Goal: Transaction & Acquisition: Book appointment/travel/reservation

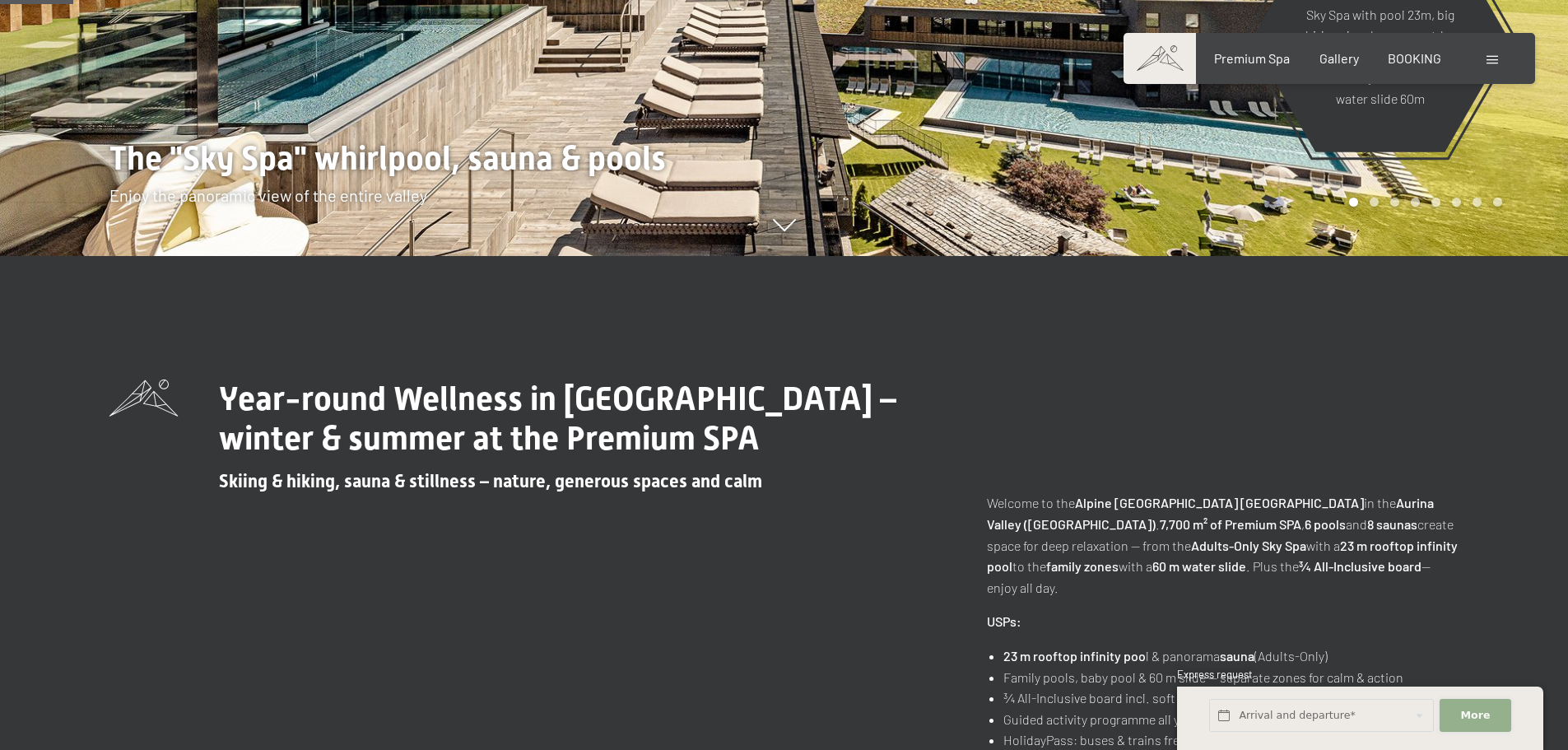
click at [1483, 706] on button "More Hide address fields" at bounding box center [1475, 715] width 71 height 34
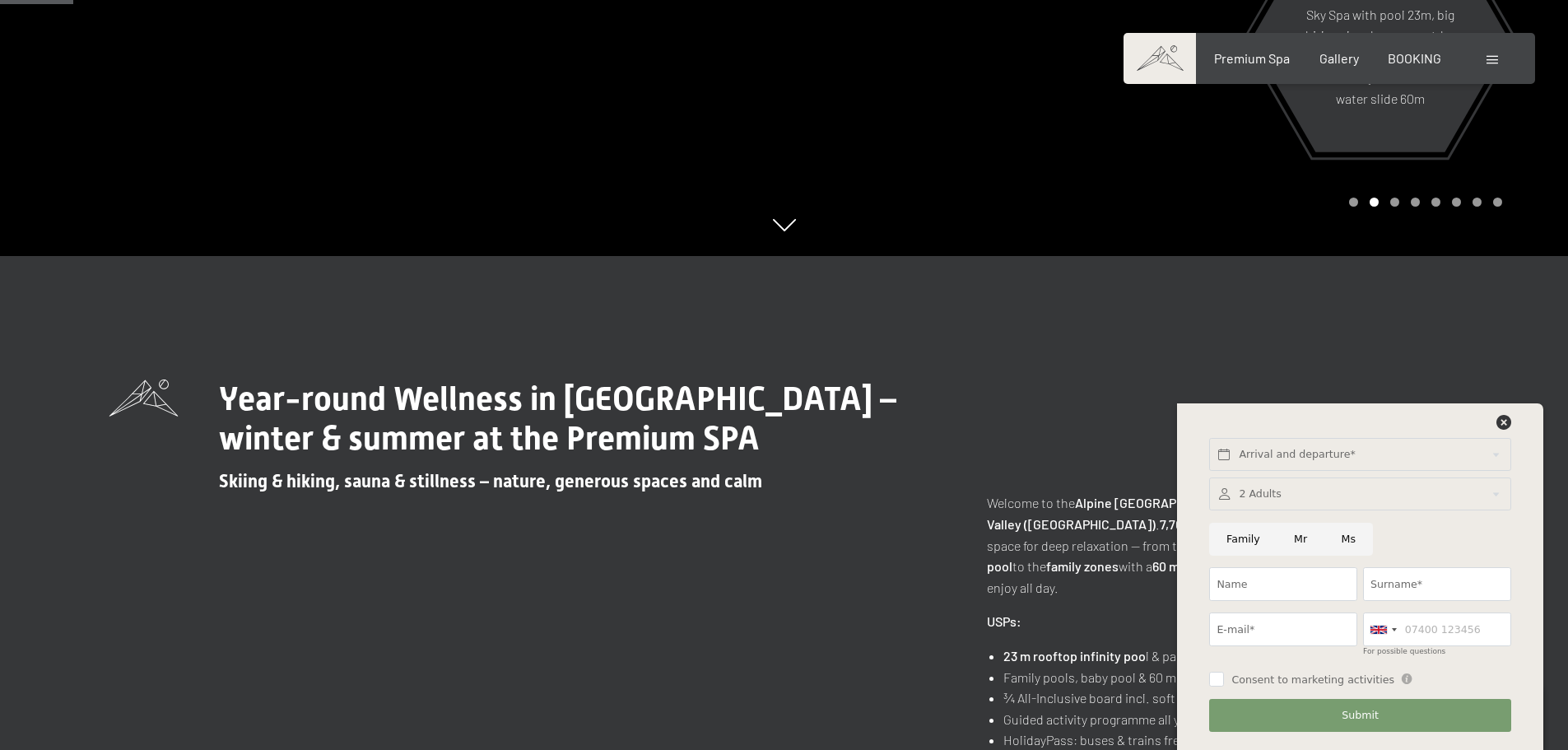
click at [1491, 420] on div at bounding box center [1359, 427] width 306 height 23
click at [1505, 421] on icon at bounding box center [1503, 422] width 15 height 15
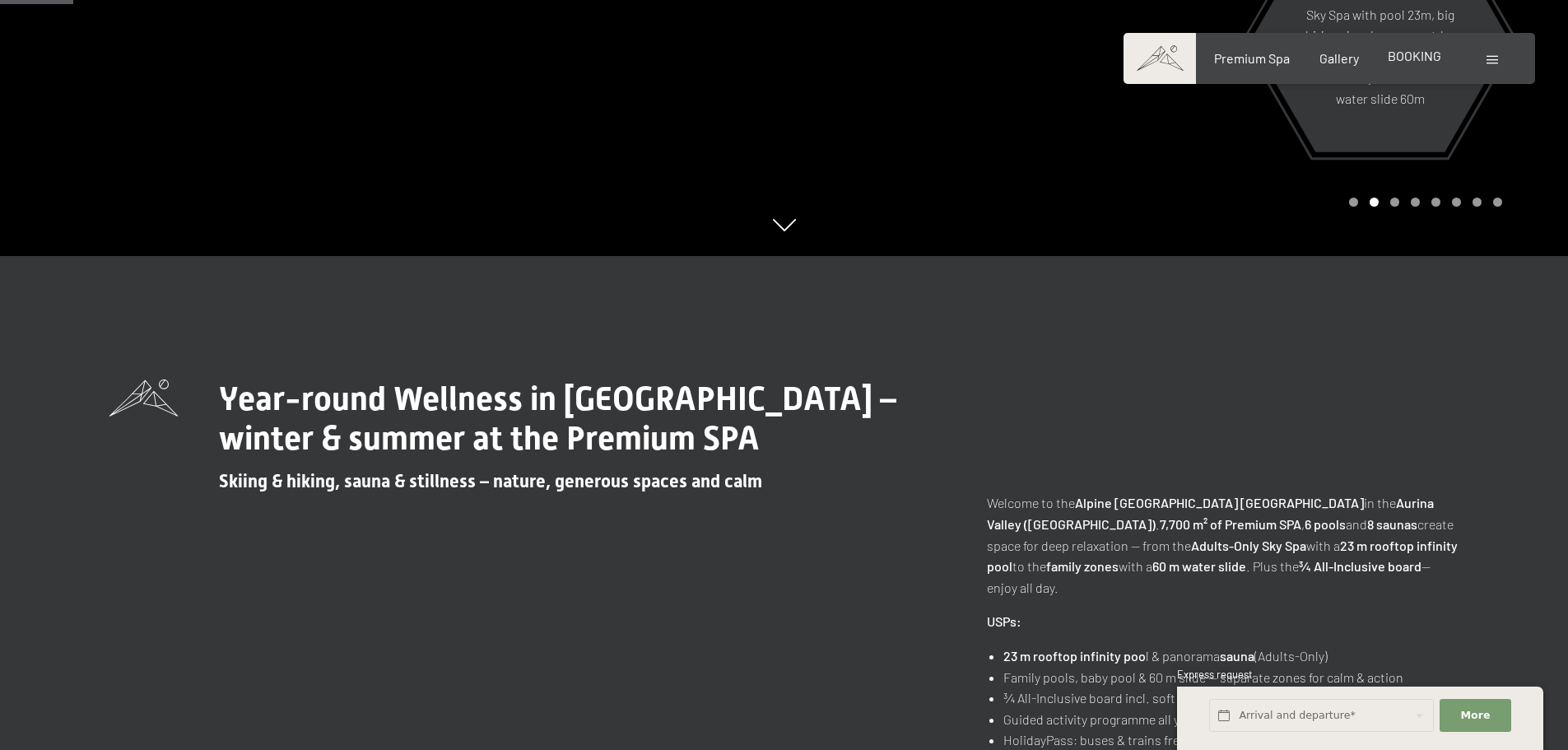
click at [1411, 61] on span "BOOKING" at bounding box center [1414, 56] width 53 height 16
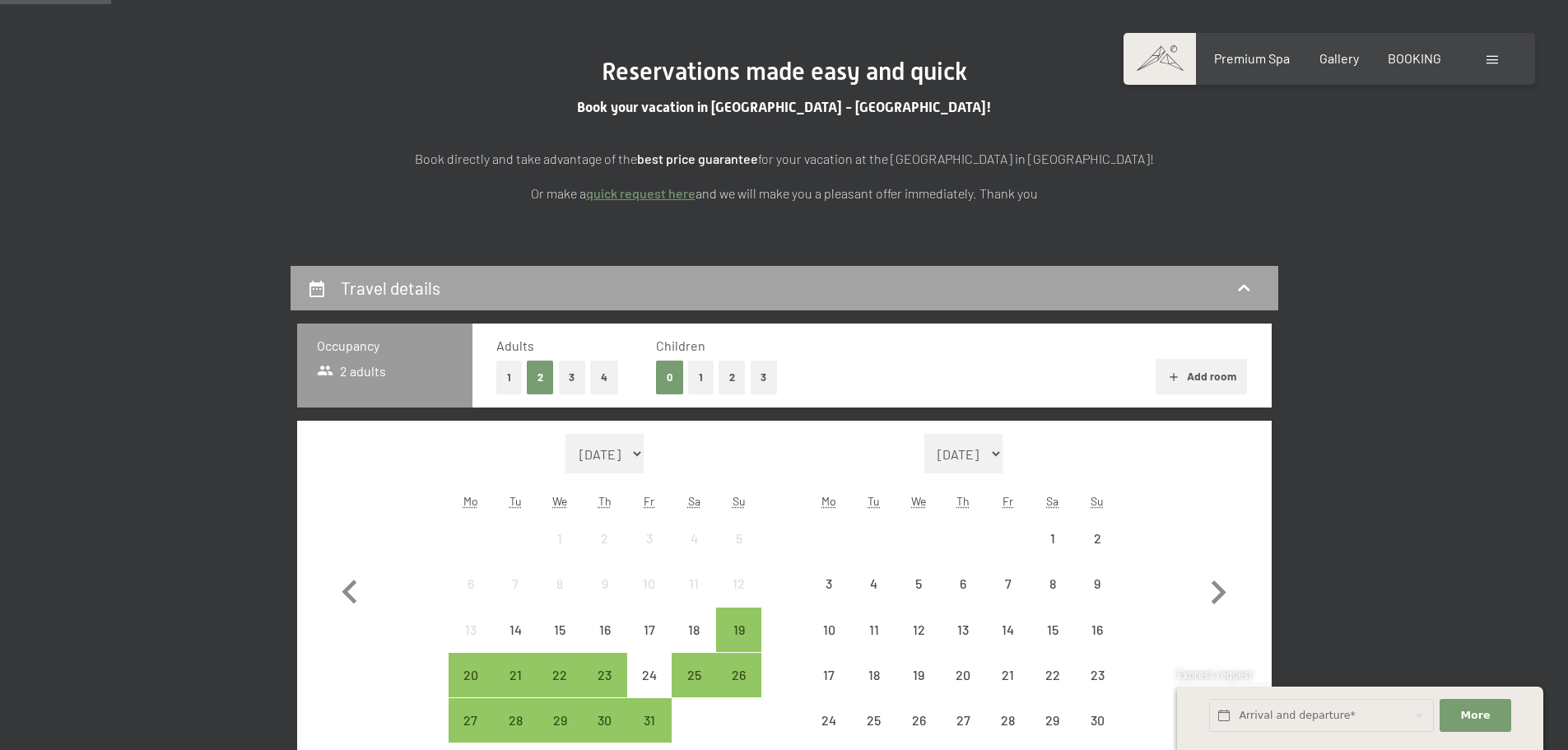
scroll to position [330, 0]
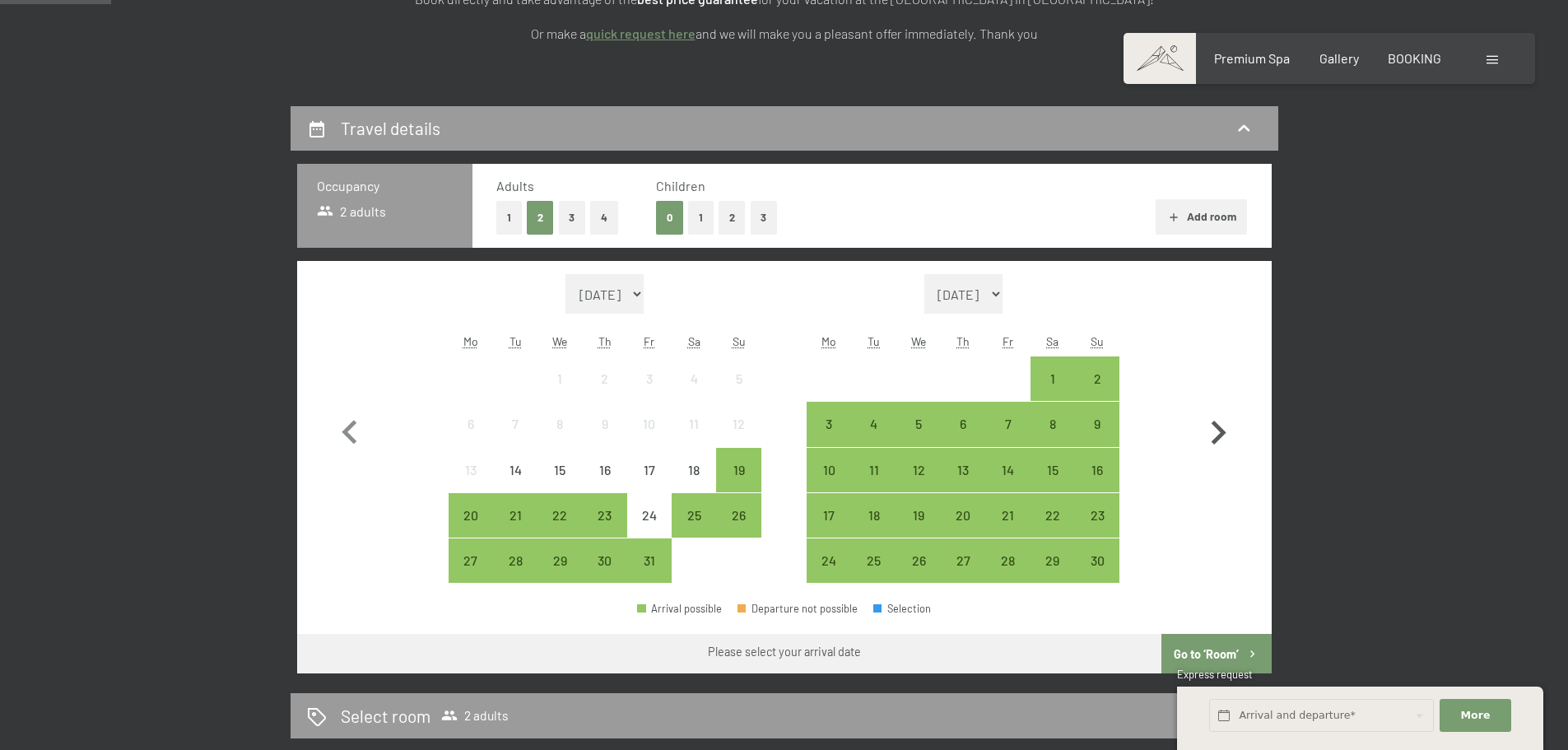
click at [1216, 425] on icon "button" at bounding box center [1218, 432] width 15 height 24
select select "2025-12-01"
select select "2026-01-01"
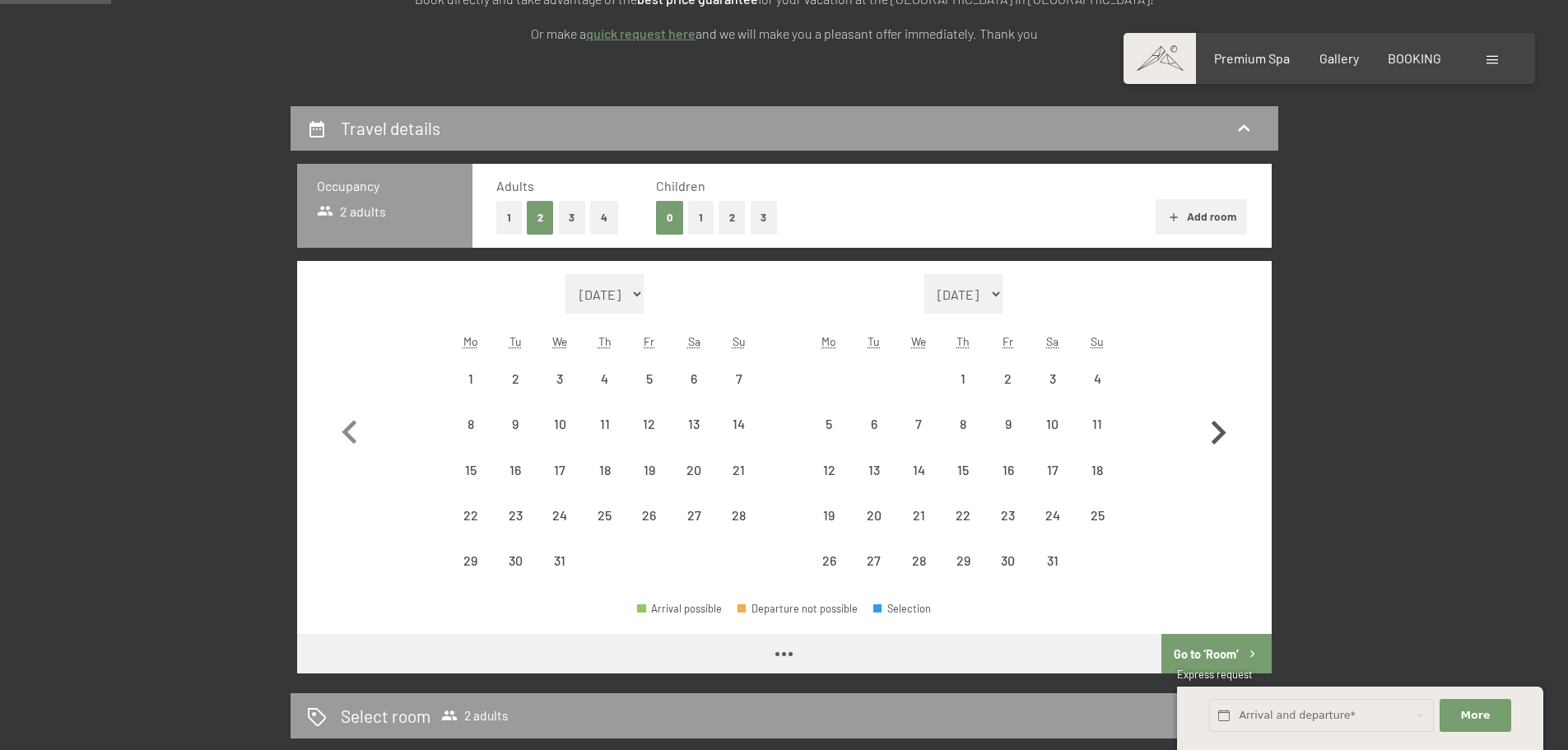
click at [1216, 425] on icon "button" at bounding box center [1218, 432] width 15 height 24
click at [1216, 425] on button "button" at bounding box center [1218, 428] width 48 height 309
select select "2026-03-01"
select select "2026-04-01"
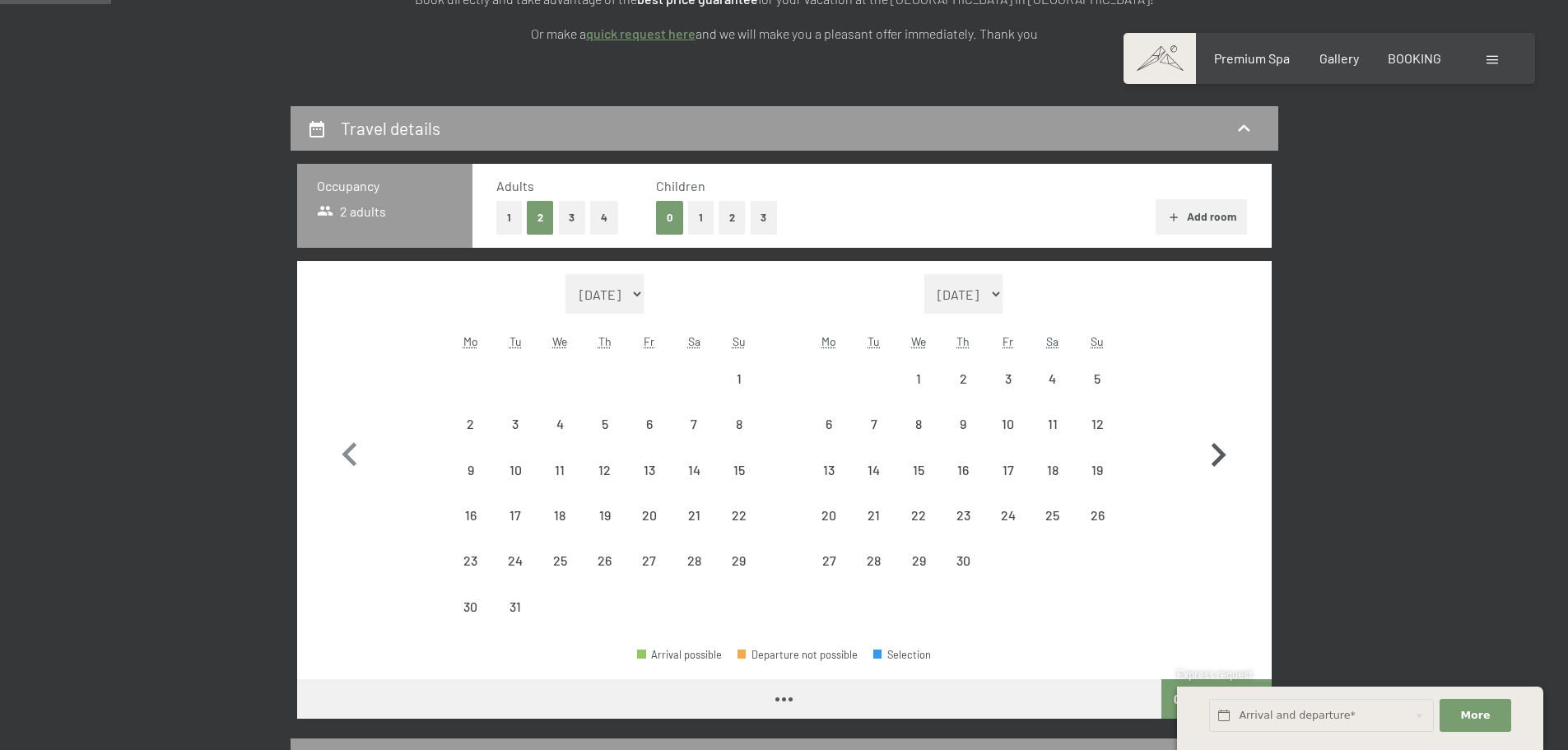
click at [1216, 425] on button "button" at bounding box center [1218, 451] width 48 height 355
select select "2026-04-01"
select select "2026-05-01"
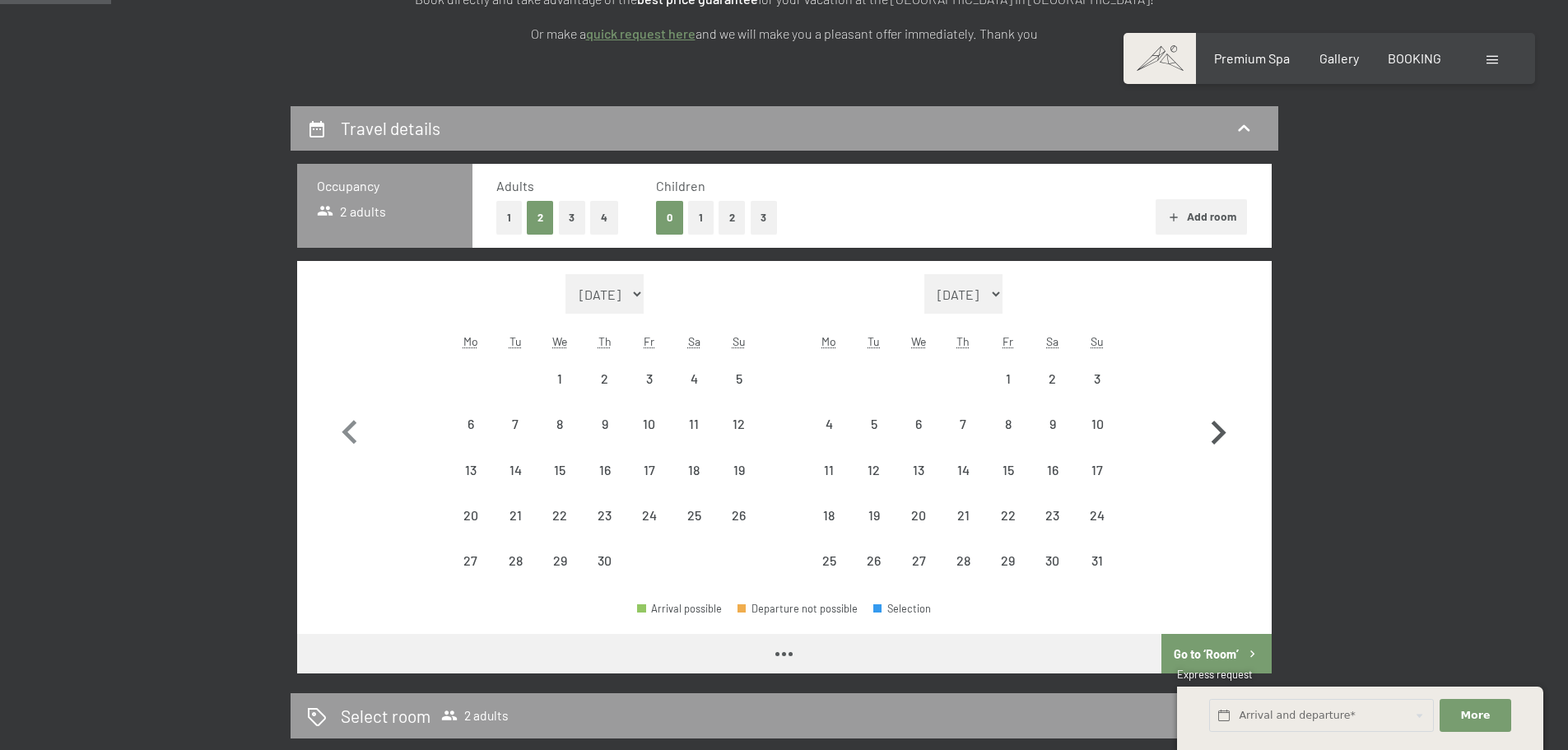
select select "2026-04-01"
select select "2026-05-01"
click at [1216, 425] on icon "button" at bounding box center [1218, 432] width 15 height 24
select select "2026-05-01"
select select "2026-06-01"
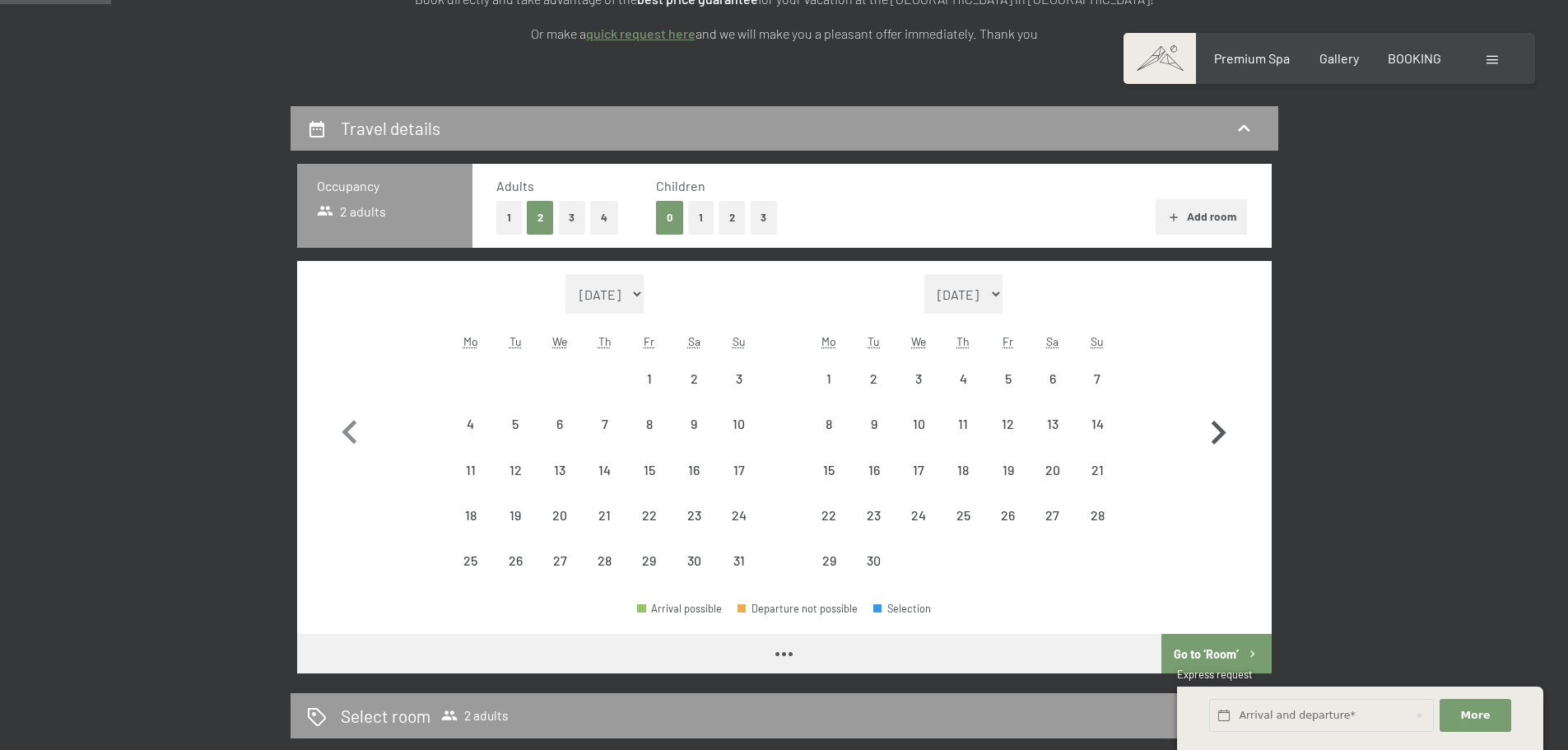
select select "2026-05-01"
select select "2026-06-01"
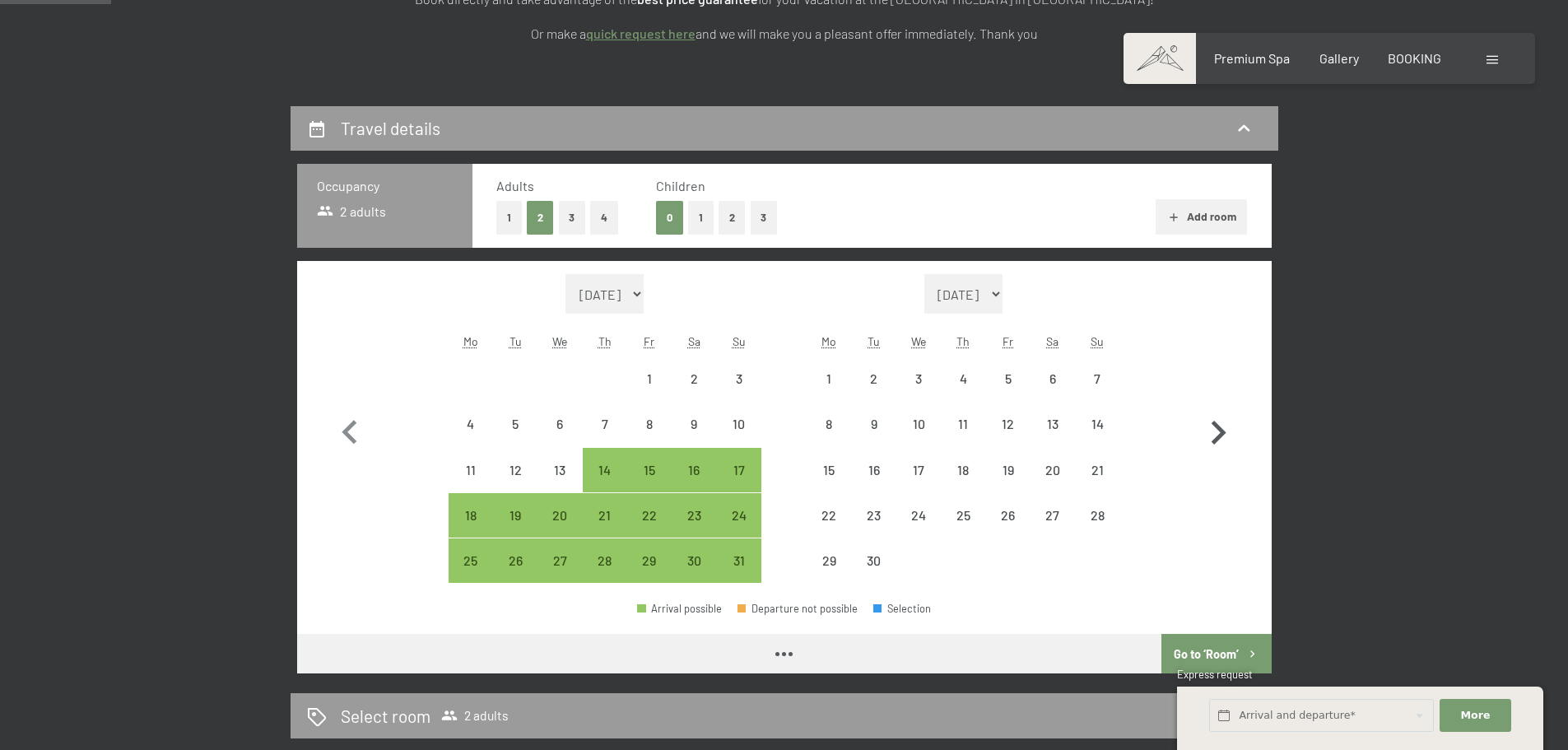
click at [1216, 425] on icon "button" at bounding box center [1218, 432] width 15 height 24
select select "2026-06-01"
select select "2026-07-01"
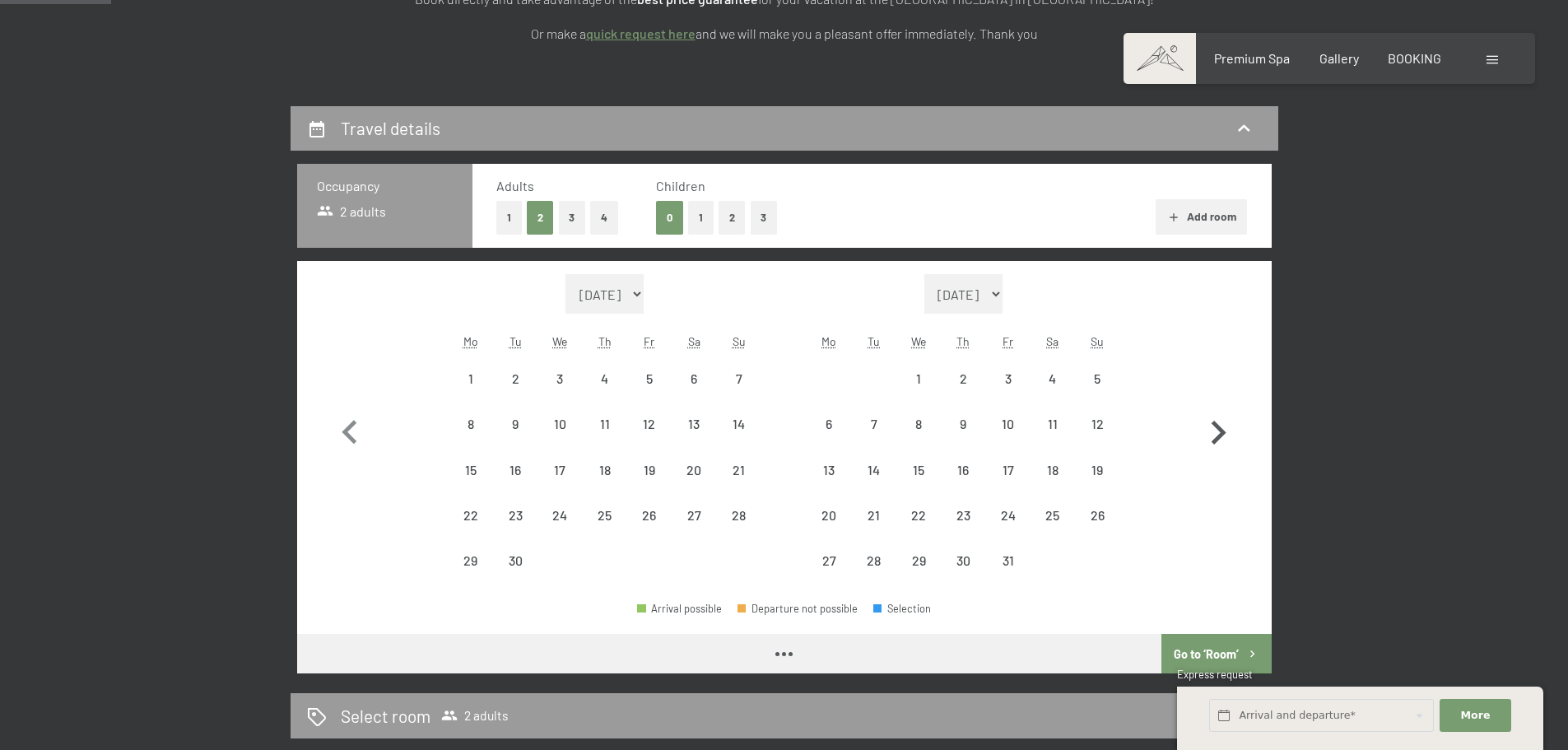
select select "2026-06-01"
select select "2026-07-01"
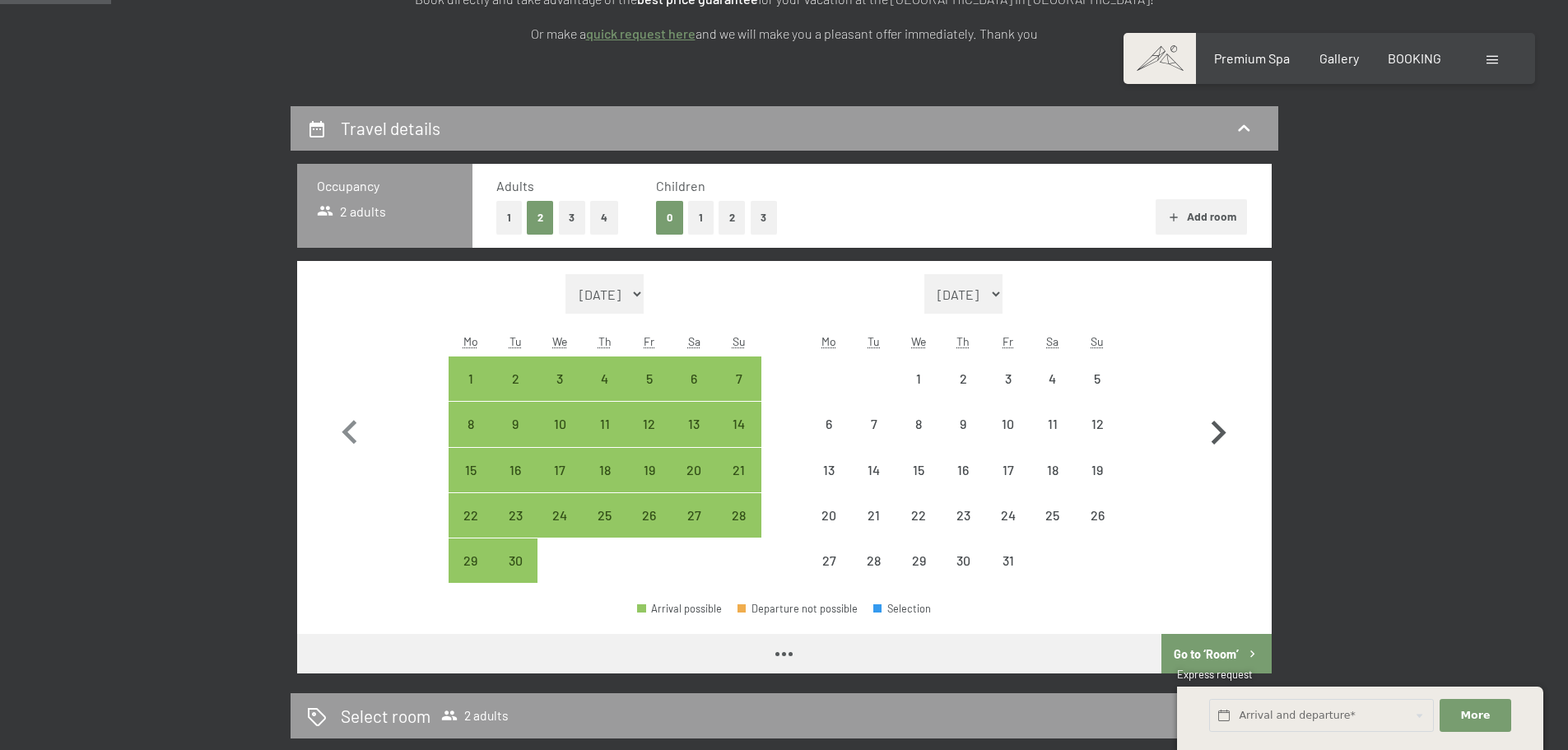
click at [1216, 425] on icon "button" at bounding box center [1218, 432] width 15 height 24
select select "2026-07-01"
select select "2026-08-01"
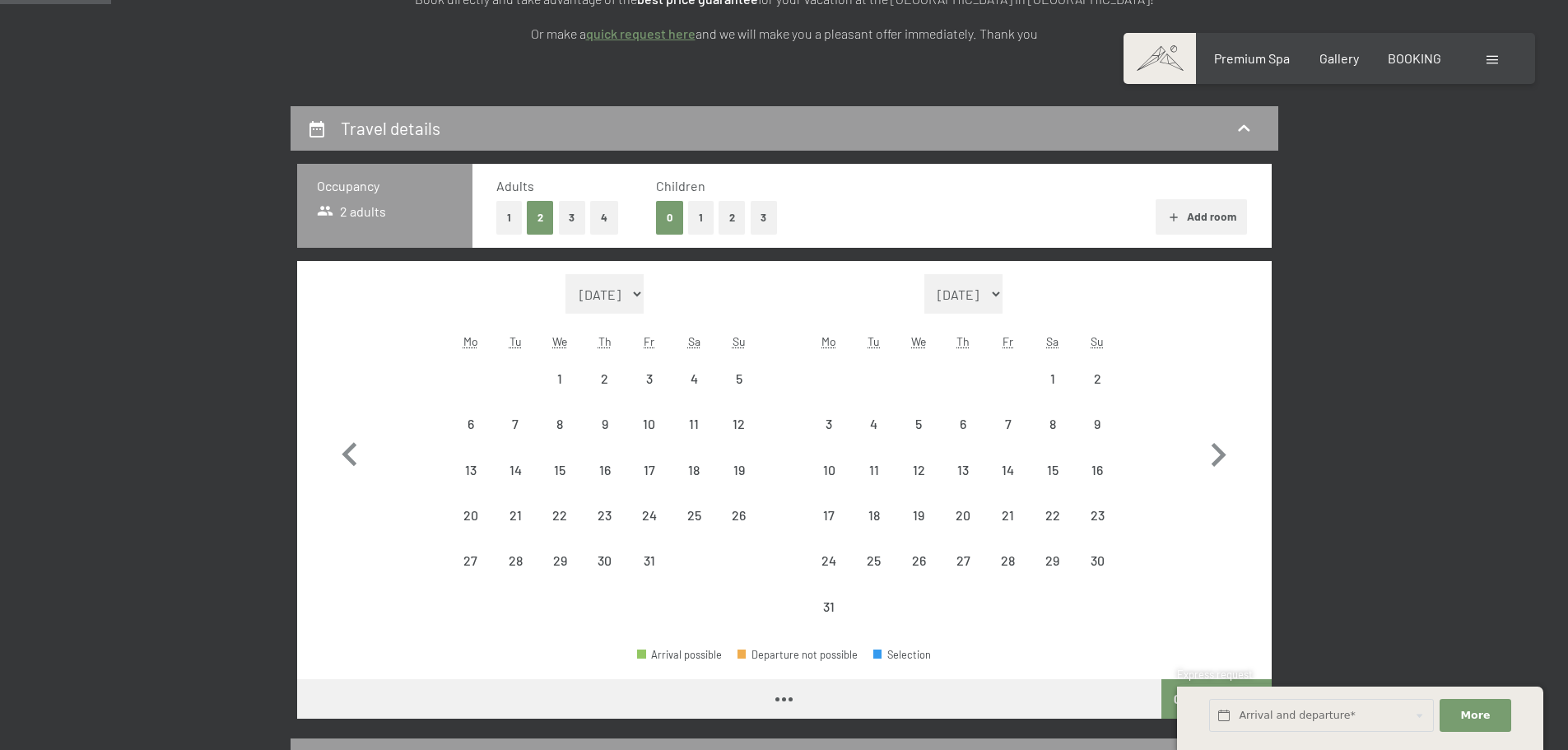
select select "2026-07-01"
select select "2026-08-01"
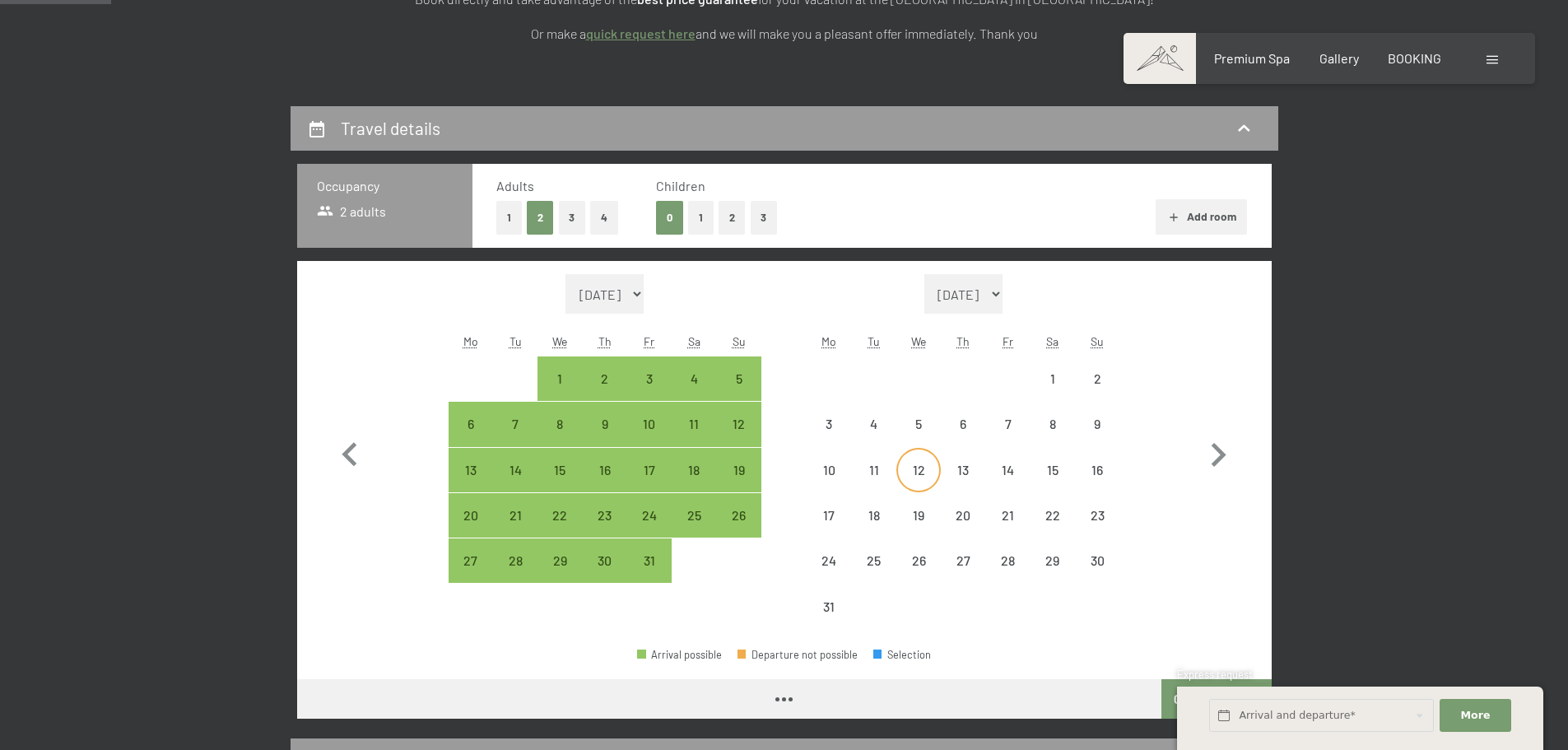
select select "2026-07-01"
select select "2026-08-01"
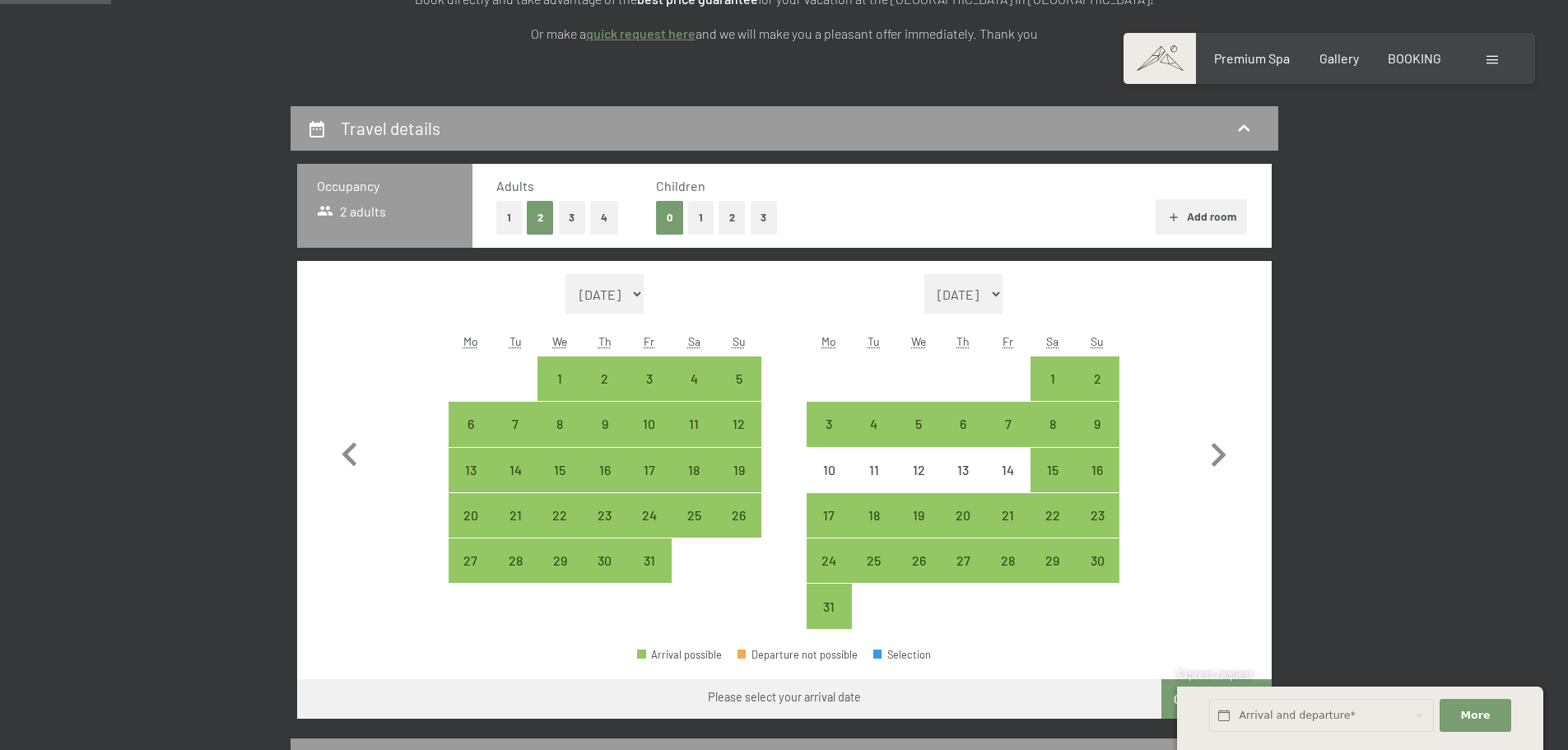
click at [726, 229] on button "2" at bounding box center [732, 218] width 28 height 34
select select "2026-07-01"
select select "2026-08-01"
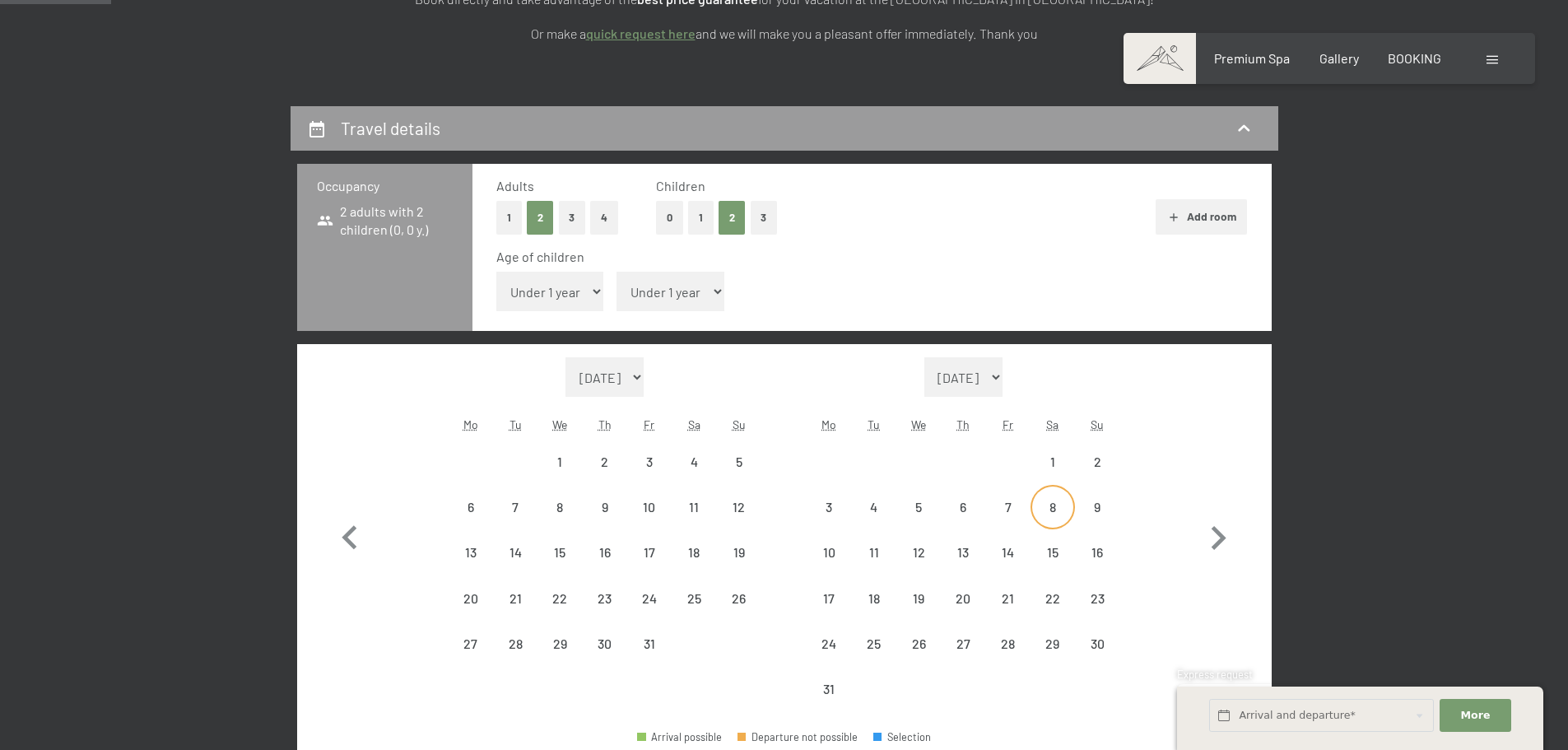
select select "2026-07-01"
select select "2026-08-01"
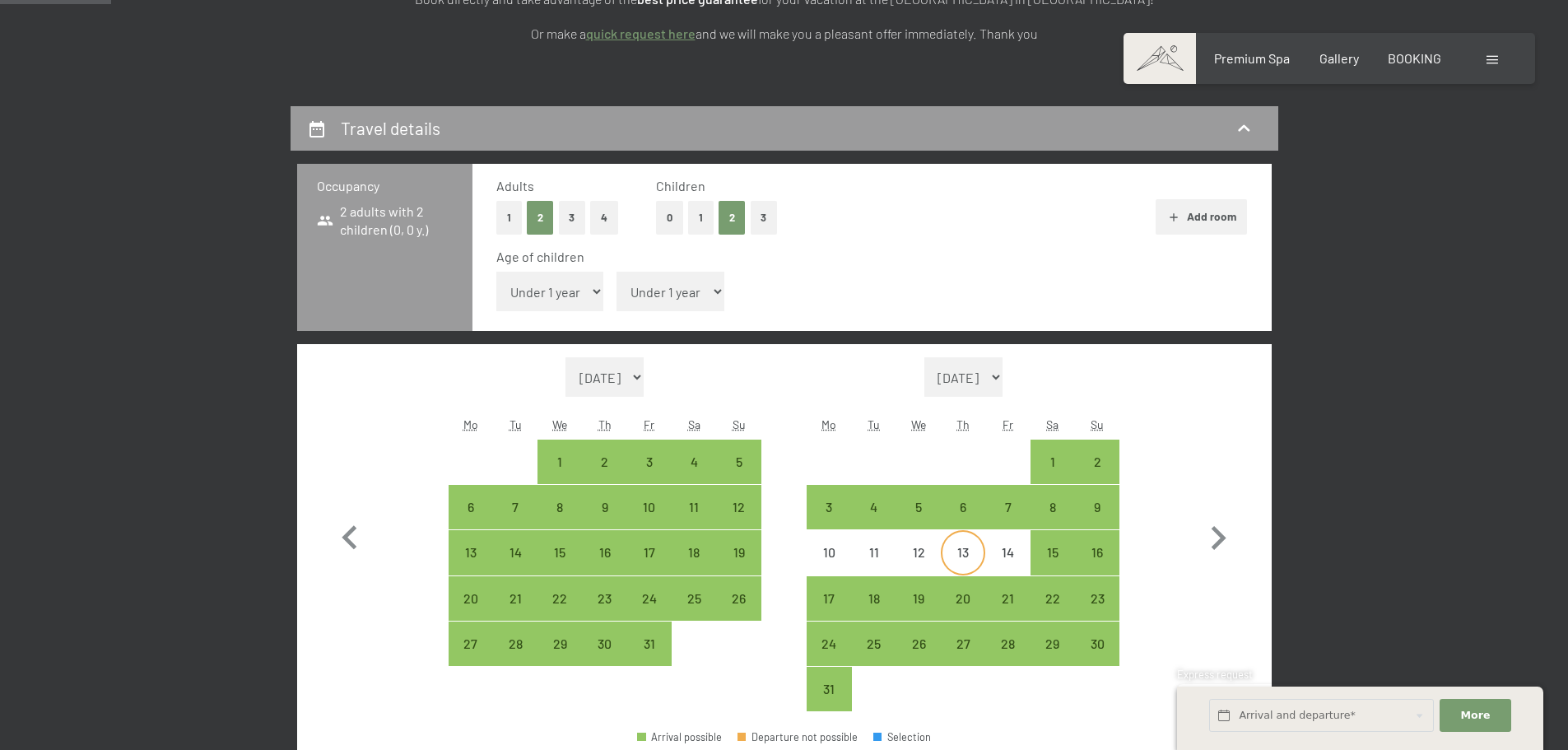
click at [967, 554] on div "13" at bounding box center [963, 566] width 41 height 41
select select "2026-07-01"
select select "2026-08-01"
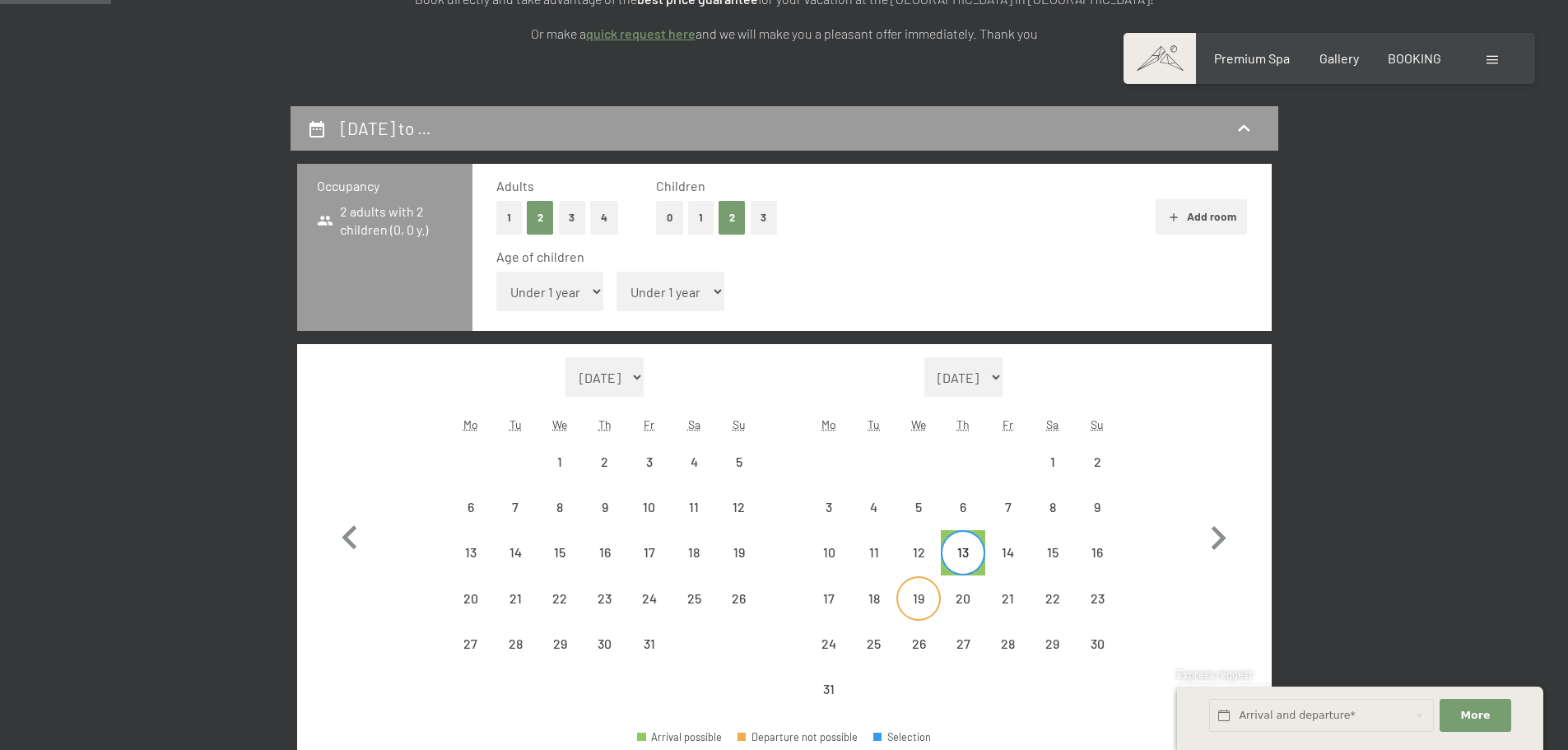
click at [924, 609] on div "19" at bounding box center [919, 612] width 41 height 41
select select "2026-07-01"
select select "2026-08-01"
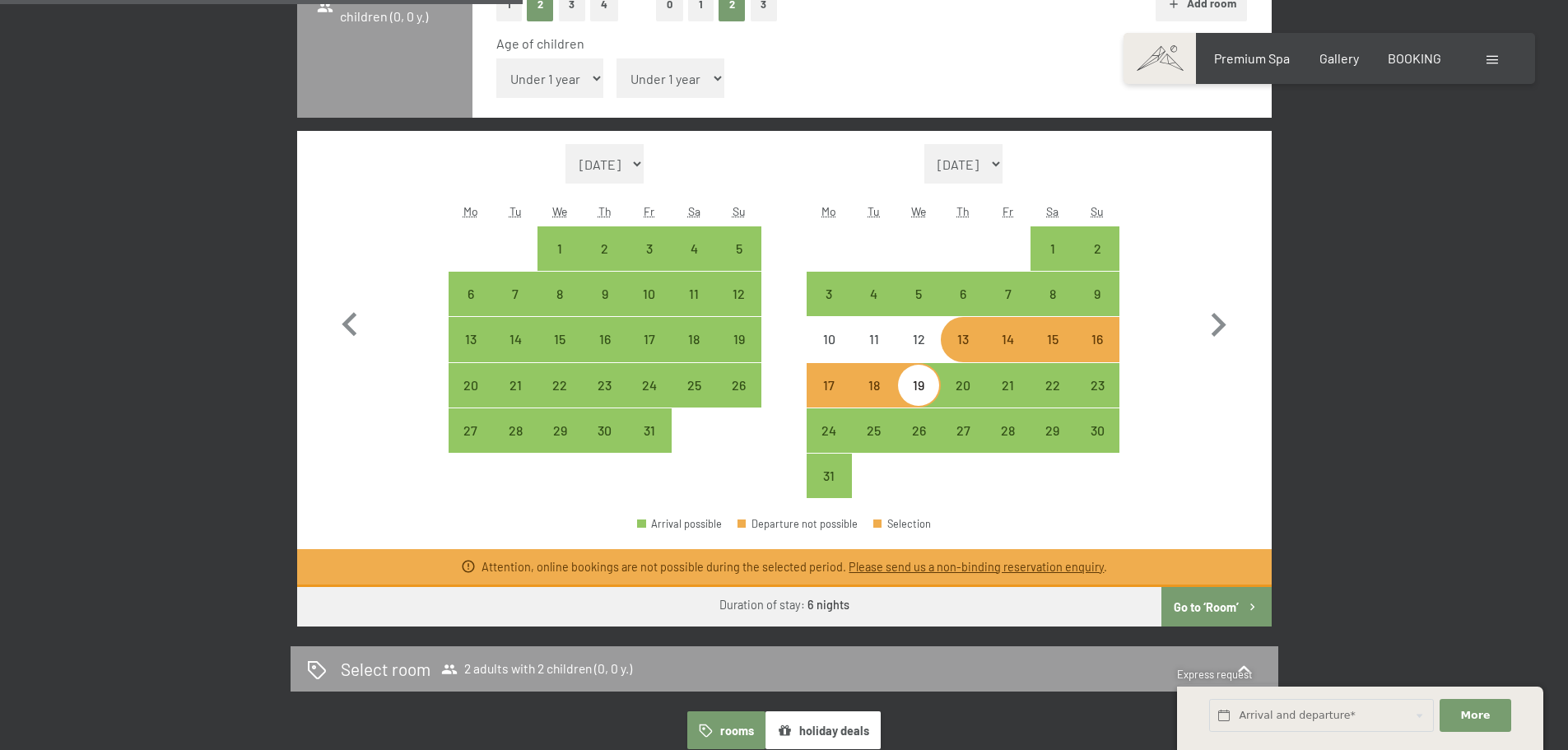
scroll to position [658, 0]
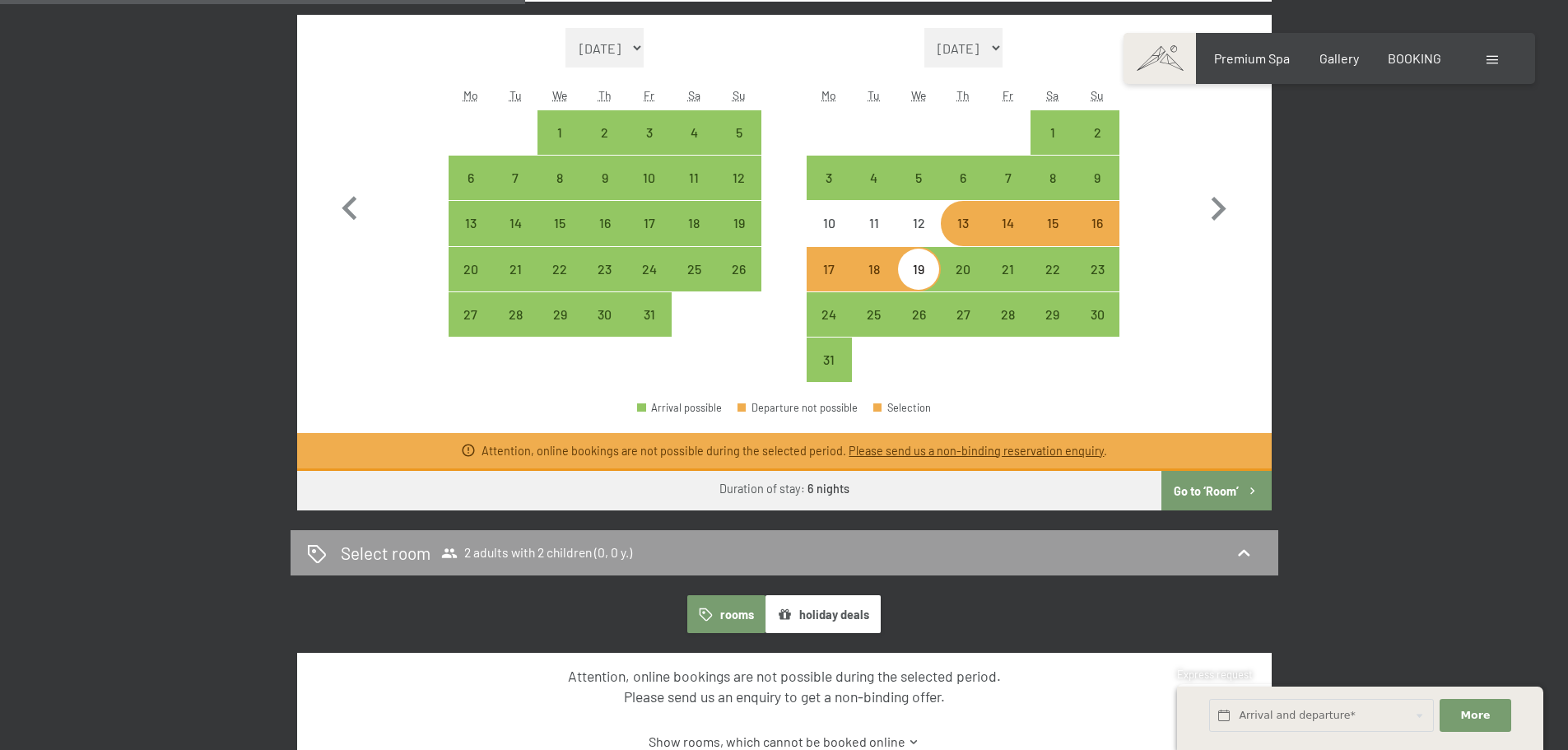
click at [1211, 492] on button "Go to ‘Room’" at bounding box center [1215, 491] width 109 height 39
select select "2026-07-01"
select select "2026-08-01"
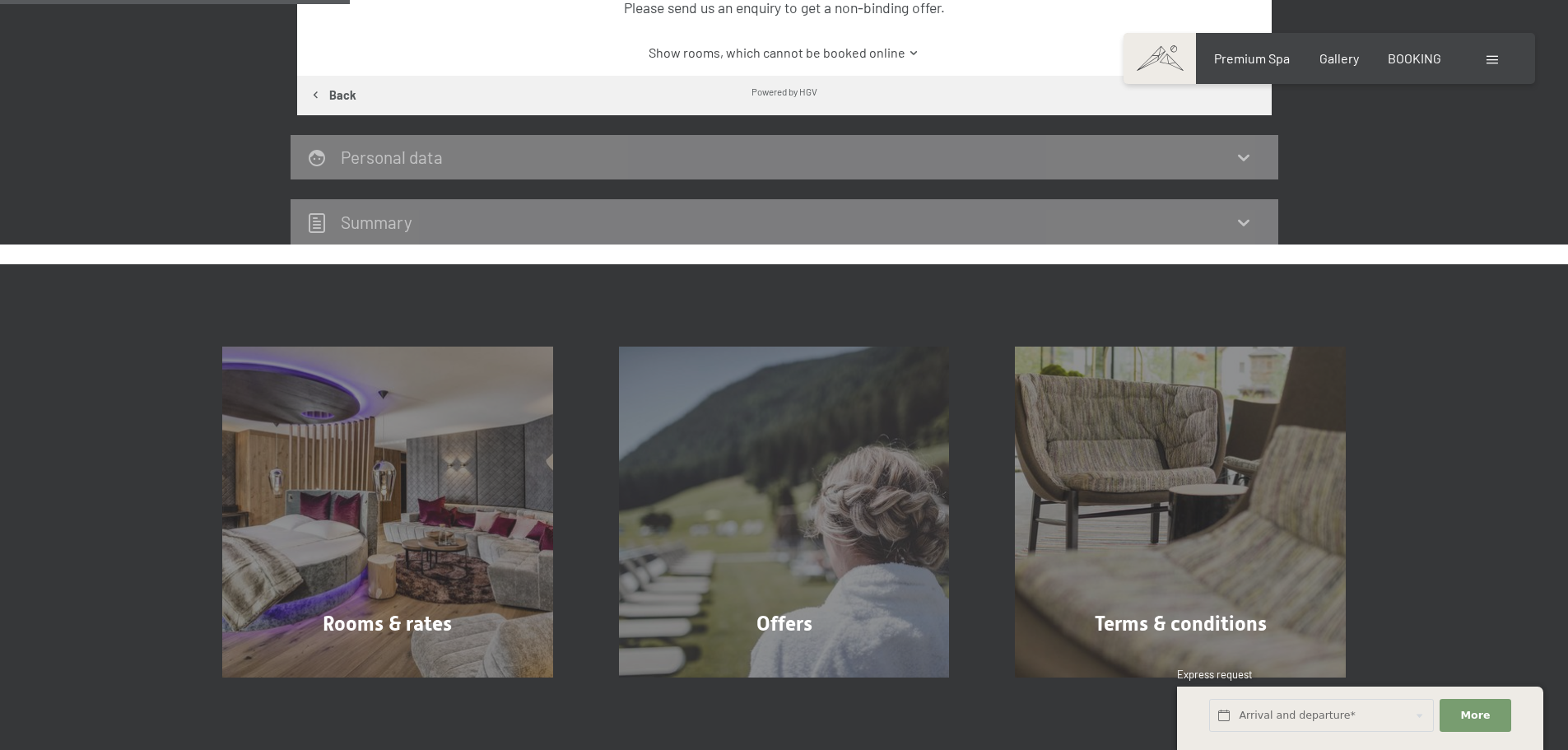
scroll to position [435, 0]
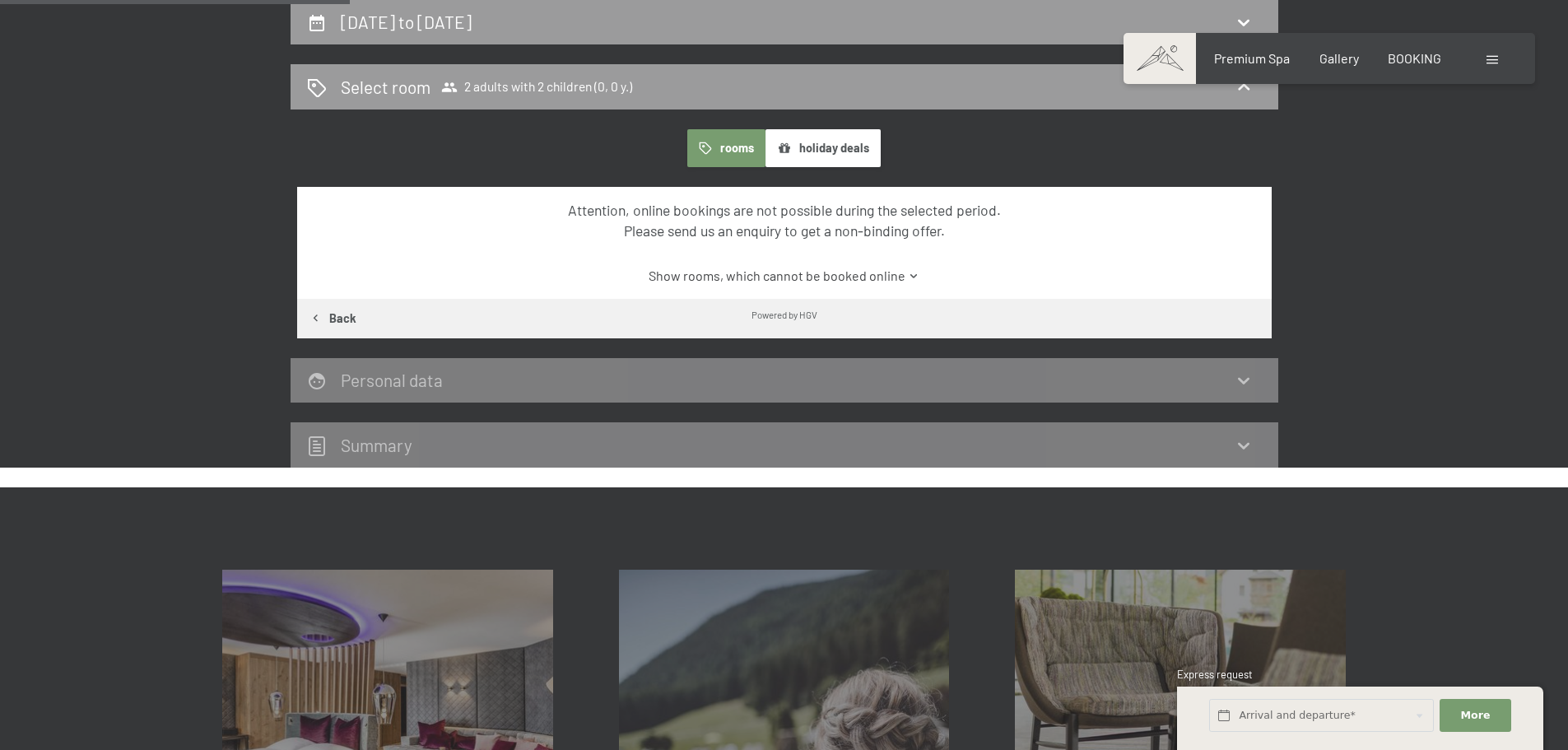
click at [885, 277] on link "Show rooms, which cannot be booked online" at bounding box center [784, 275] width 916 height 18
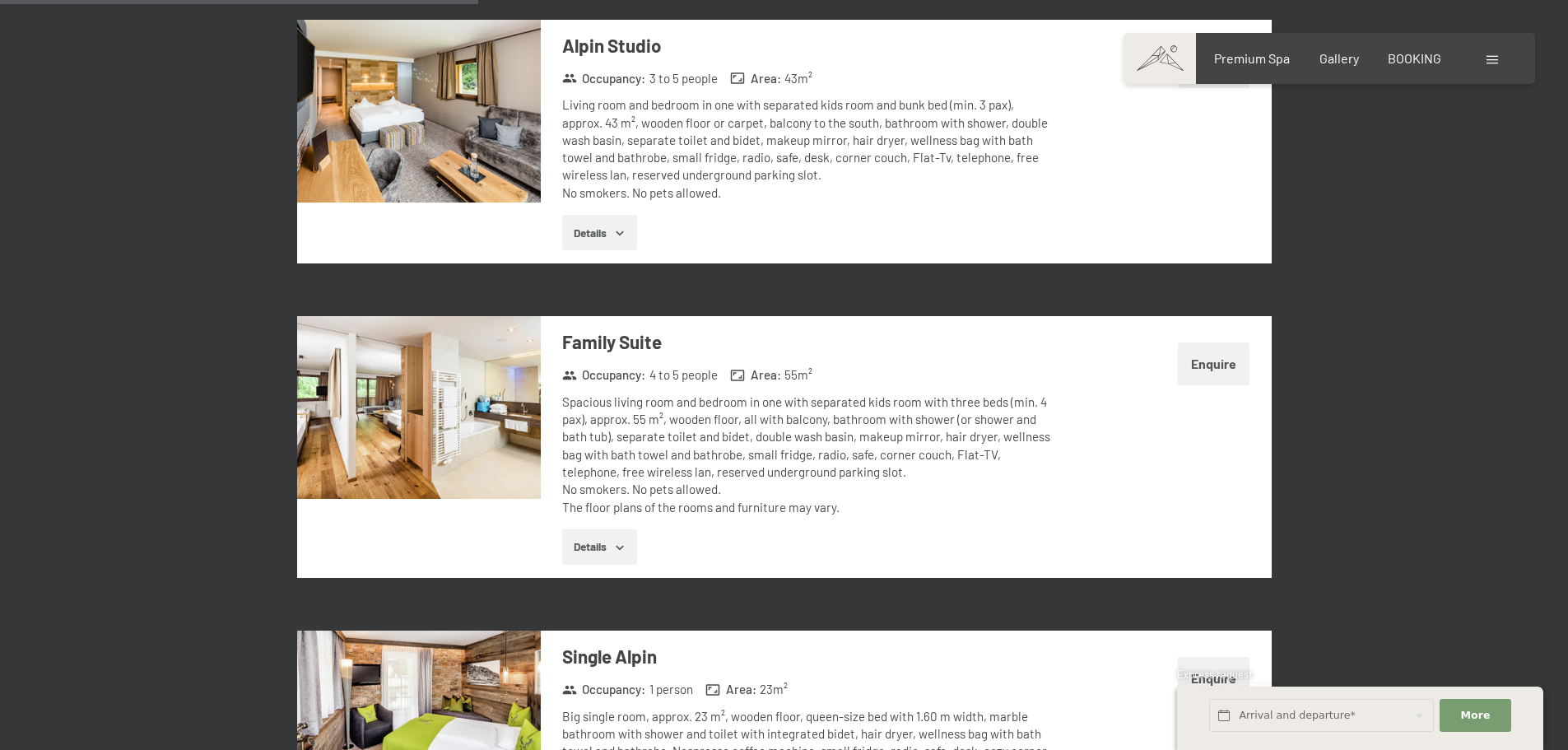
scroll to position [1644, 0]
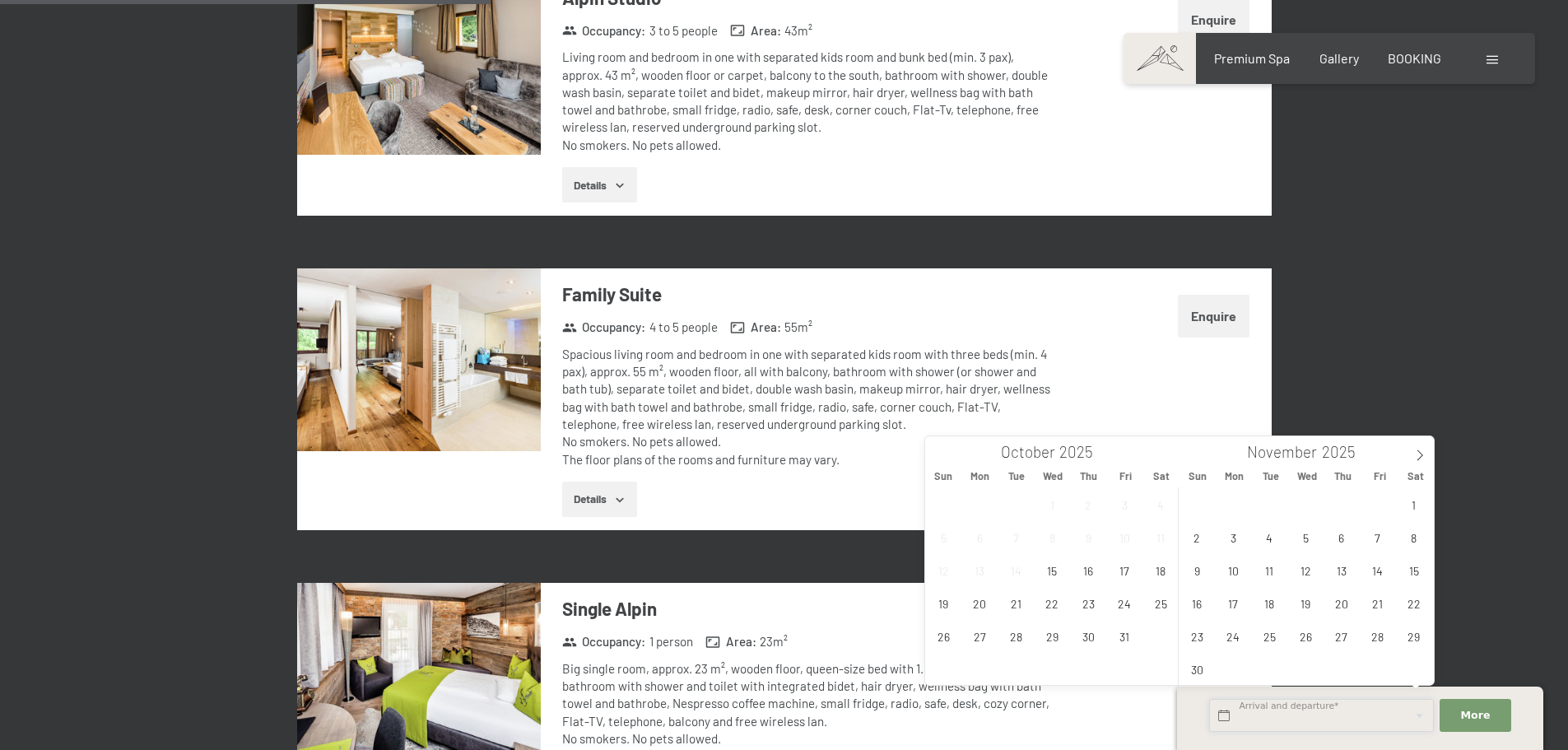
click at [1359, 716] on input "text" at bounding box center [1321, 715] width 225 height 34
click at [1351, 60] on span "Gallery" at bounding box center [1339, 56] width 39 height 16
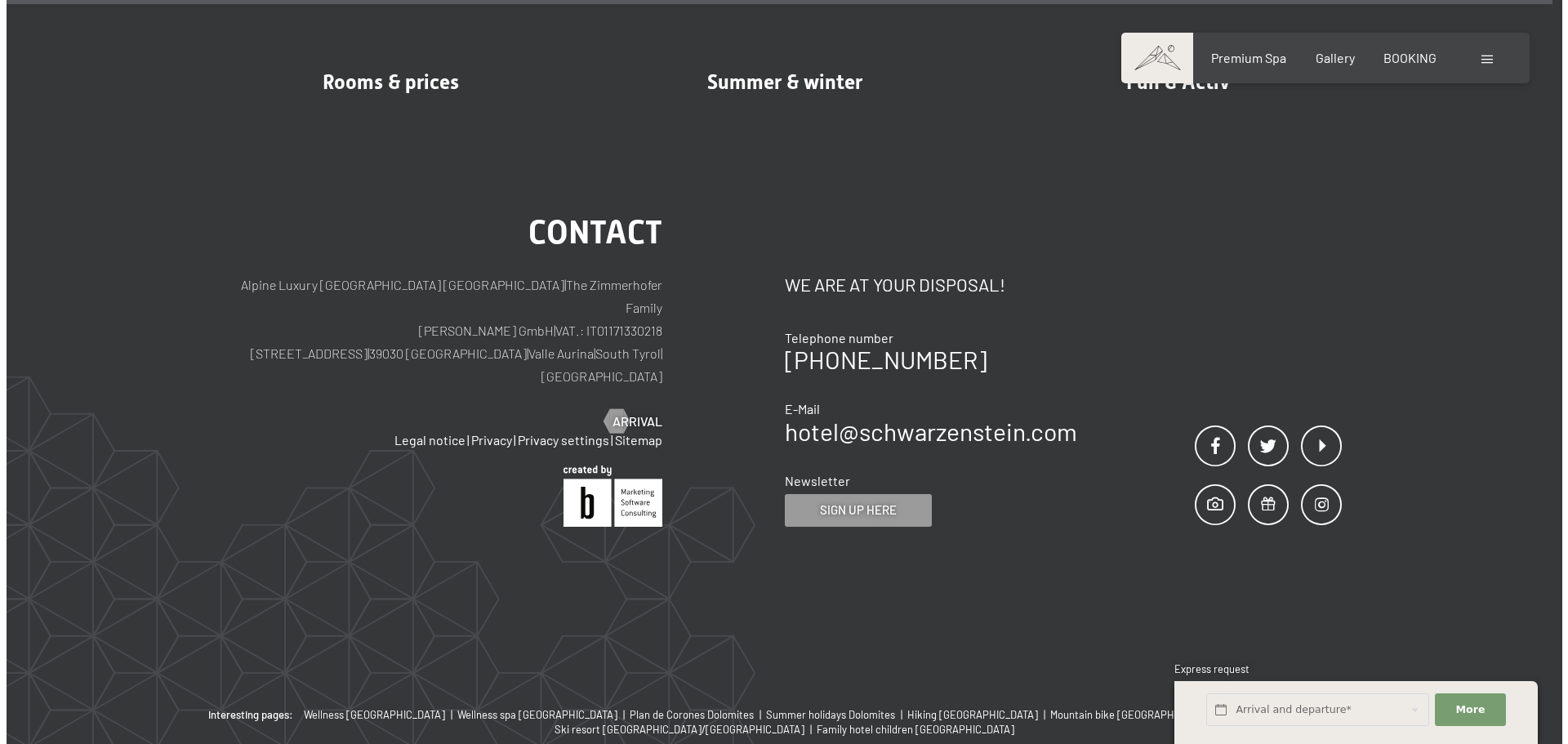
scroll to position [20249, 0]
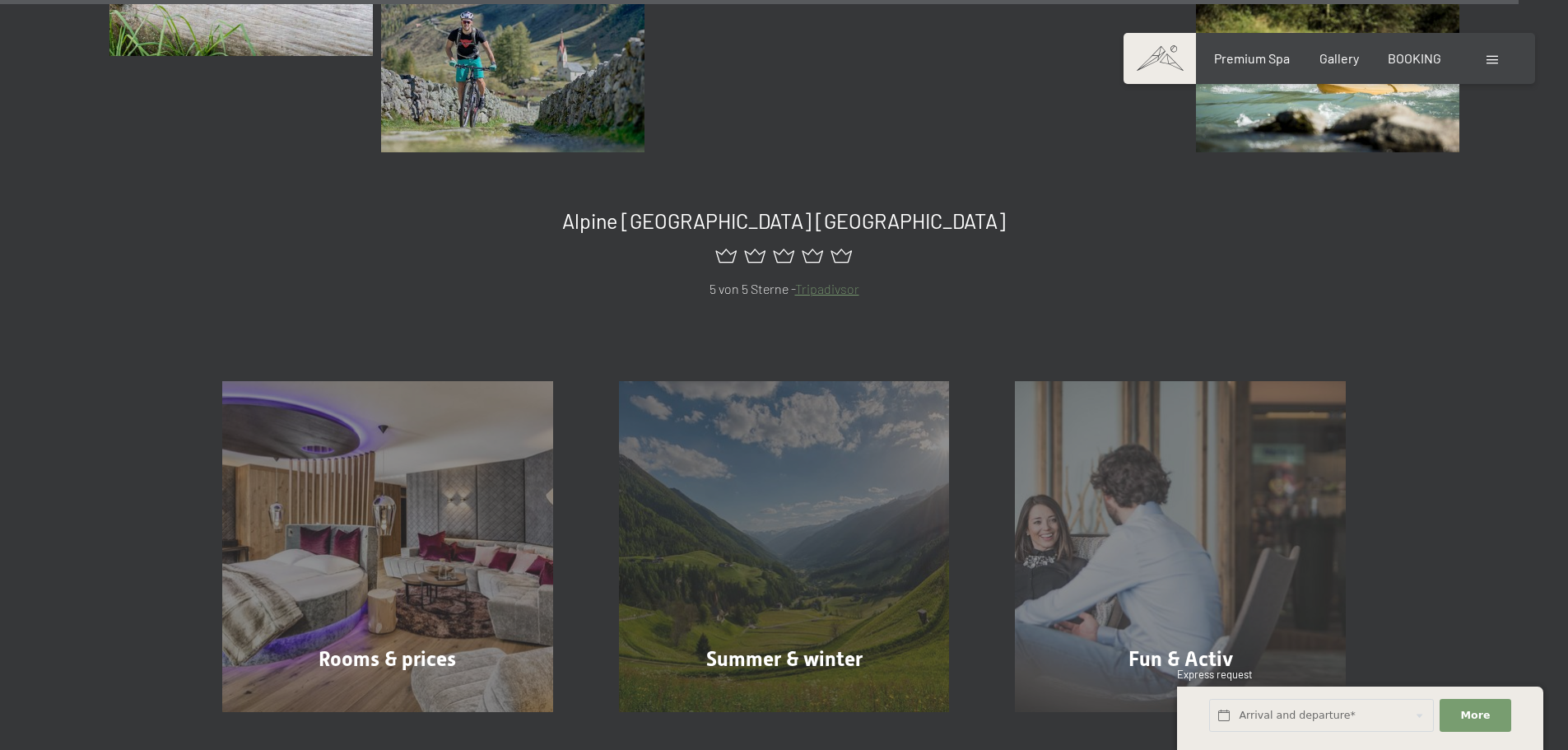
click at [1497, 58] on span at bounding box center [1492, 60] width 12 height 8
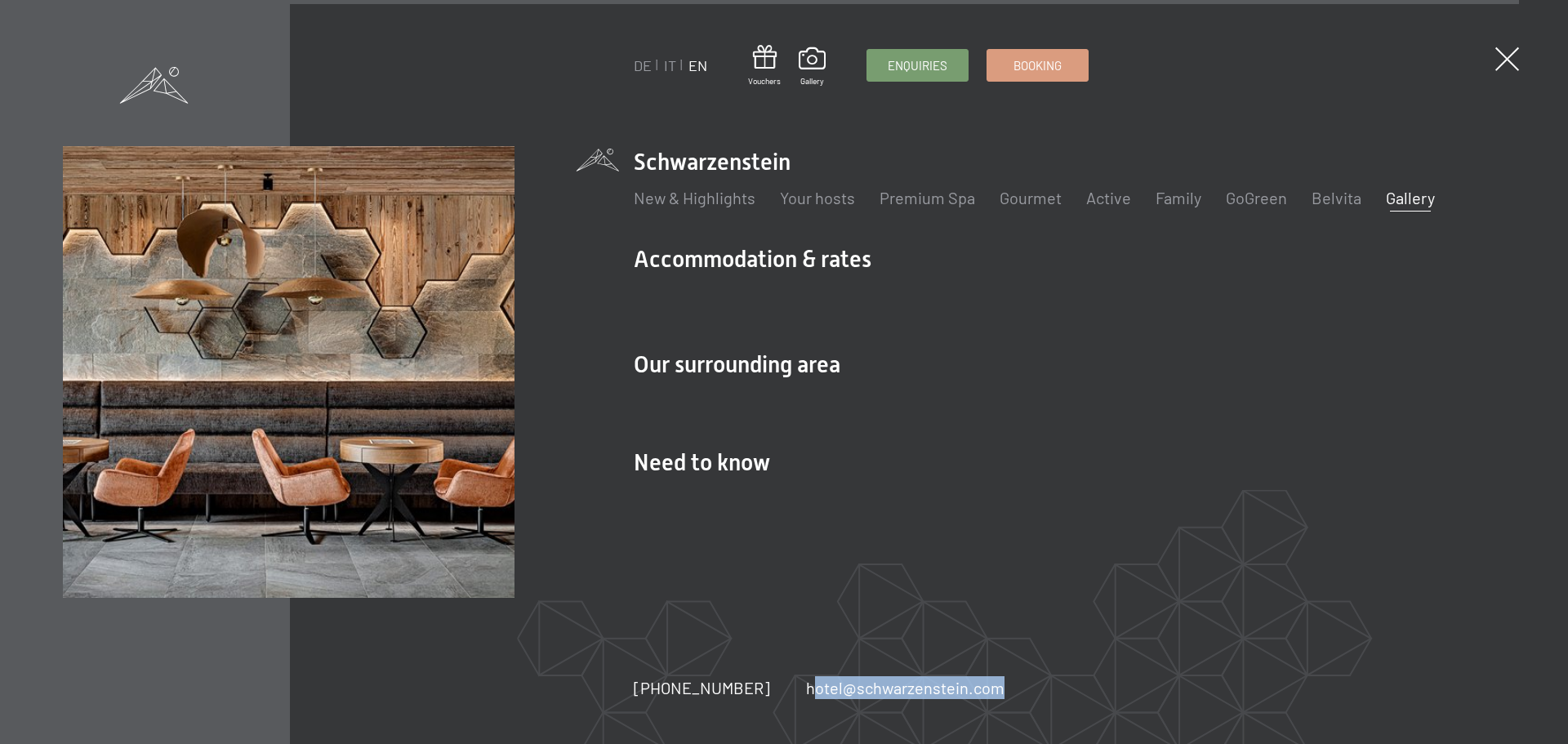
drag, startPoint x: 992, startPoint y: 692, endPoint x: 782, endPoint y: 679, distance: 210.4
click at [782, 679] on div "+39 0474 674100 hotel@ no-spam. schwarzenstein. no-spam. com" at bounding box center [837, 688] width 407 height 23
copy link "hotel@ no-spam. schwarzenstein. no-spam. com"
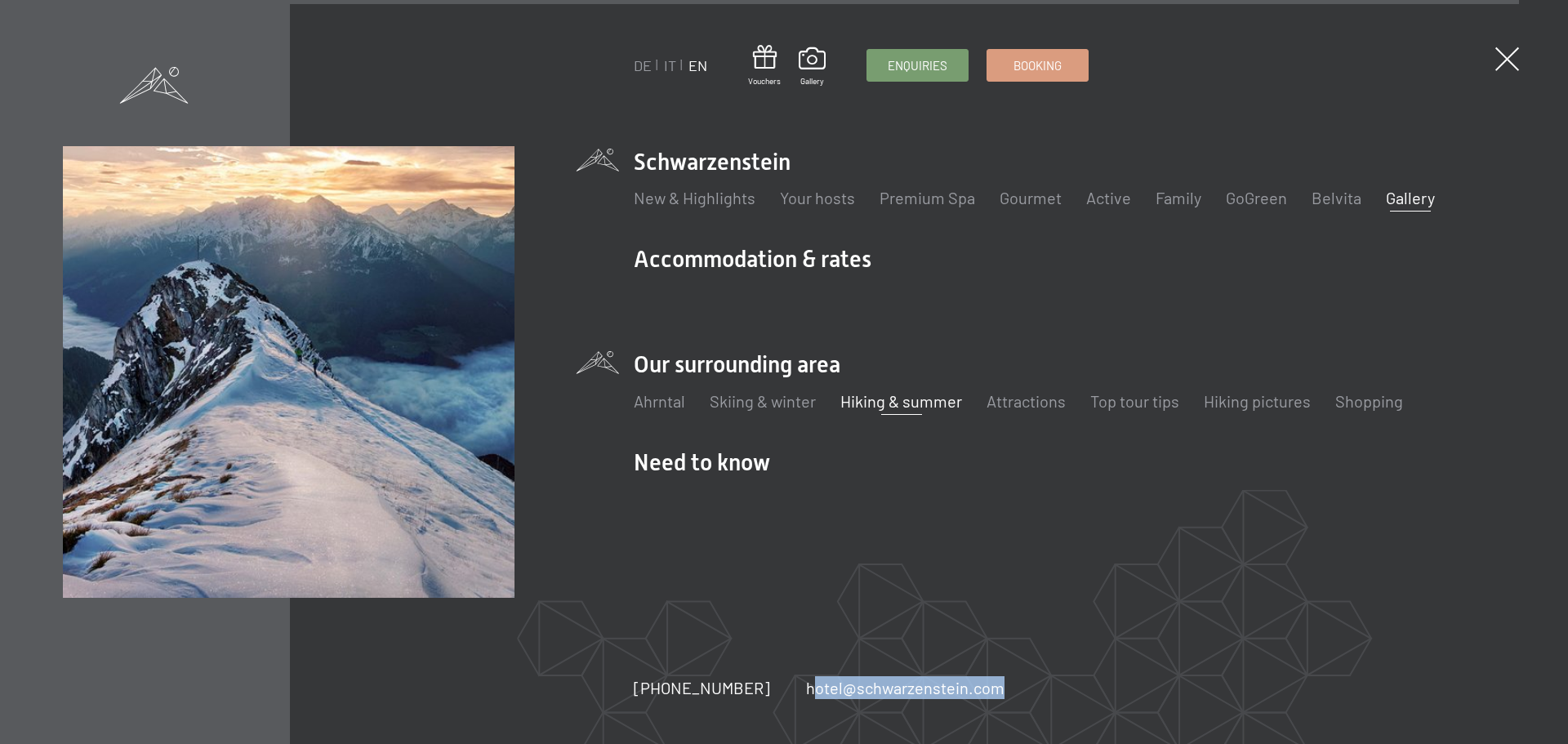
click at [889, 398] on link "Hiking & summer" at bounding box center [901, 401] width 122 height 19
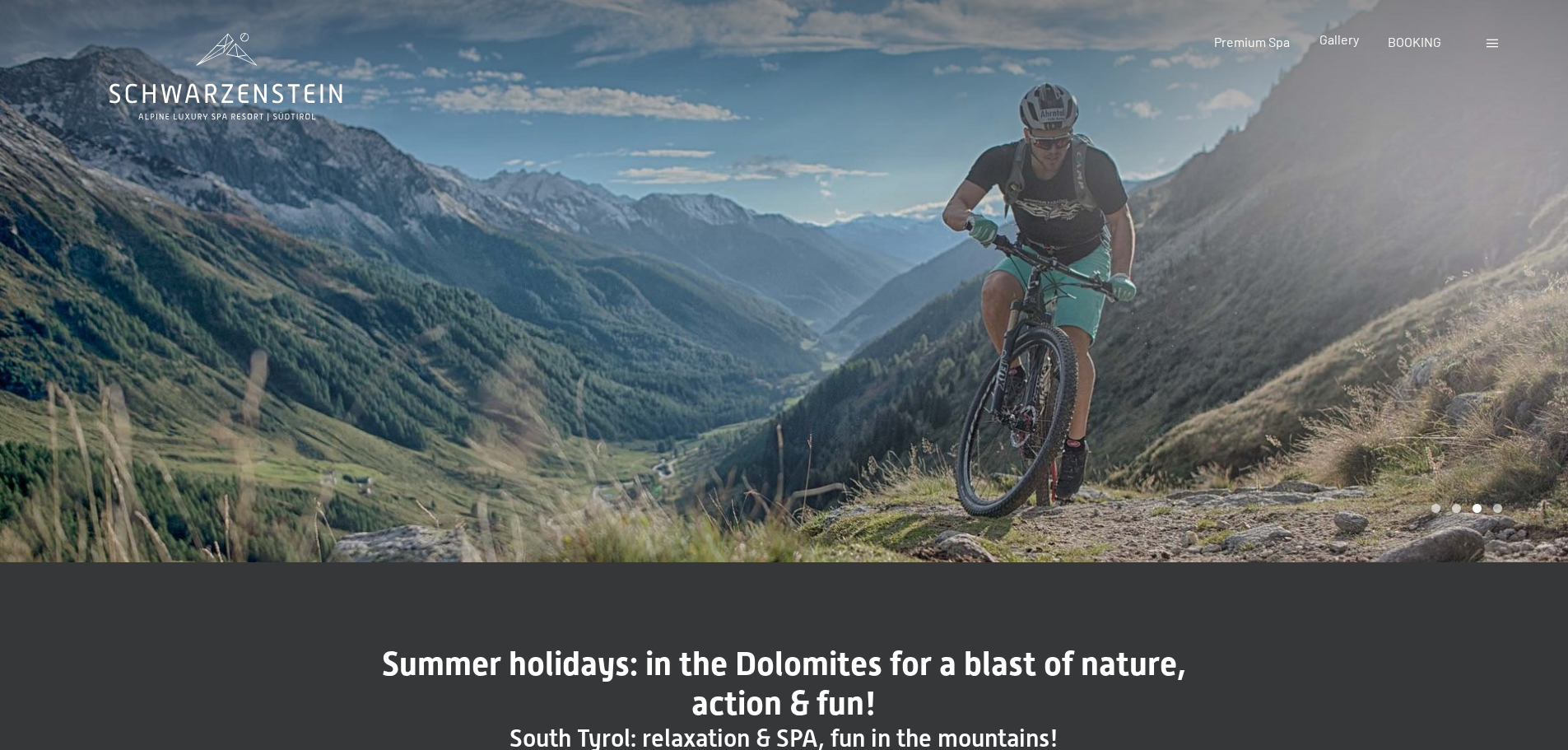
click at [1345, 42] on span "Gallery" at bounding box center [1339, 39] width 39 height 16
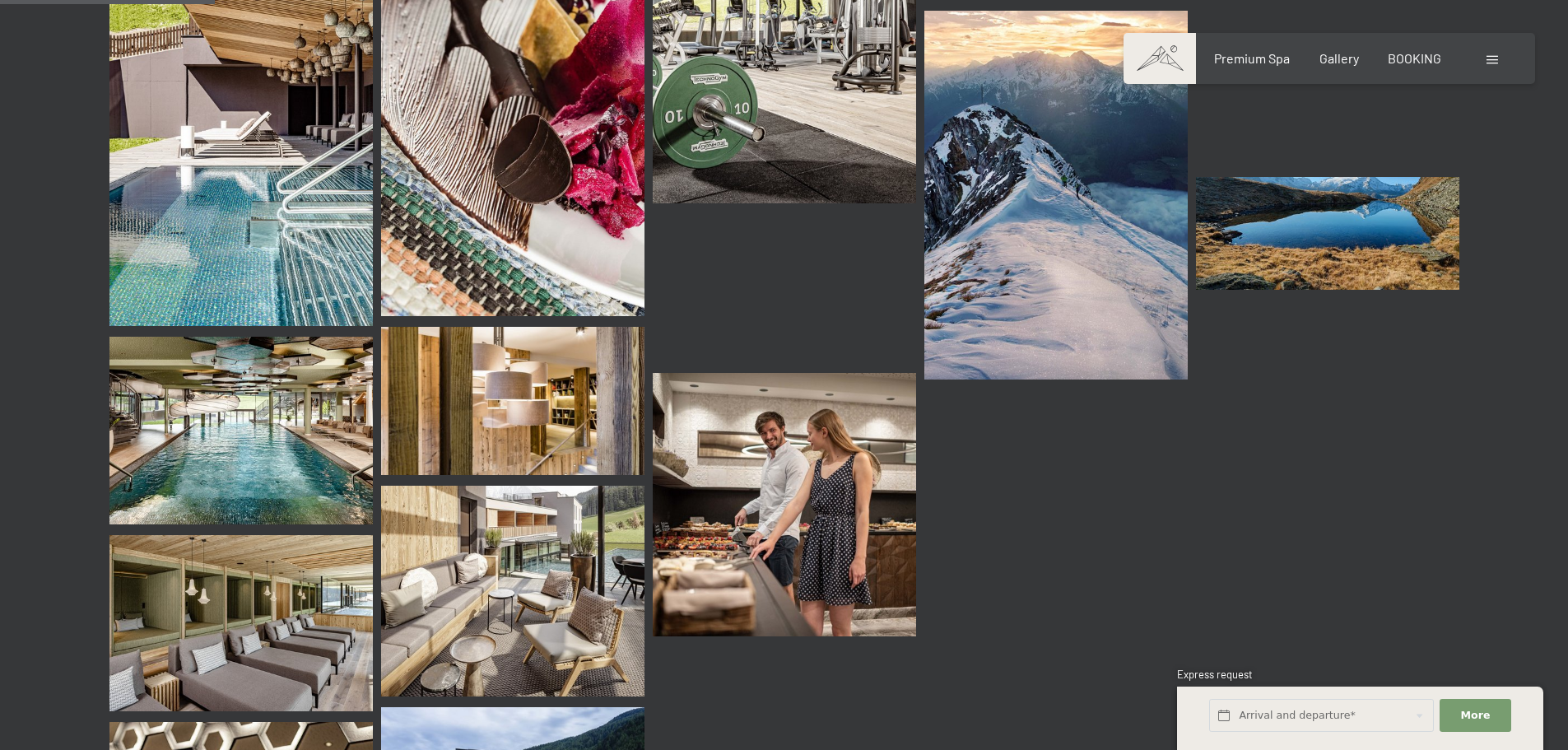
scroll to position [2964, 0]
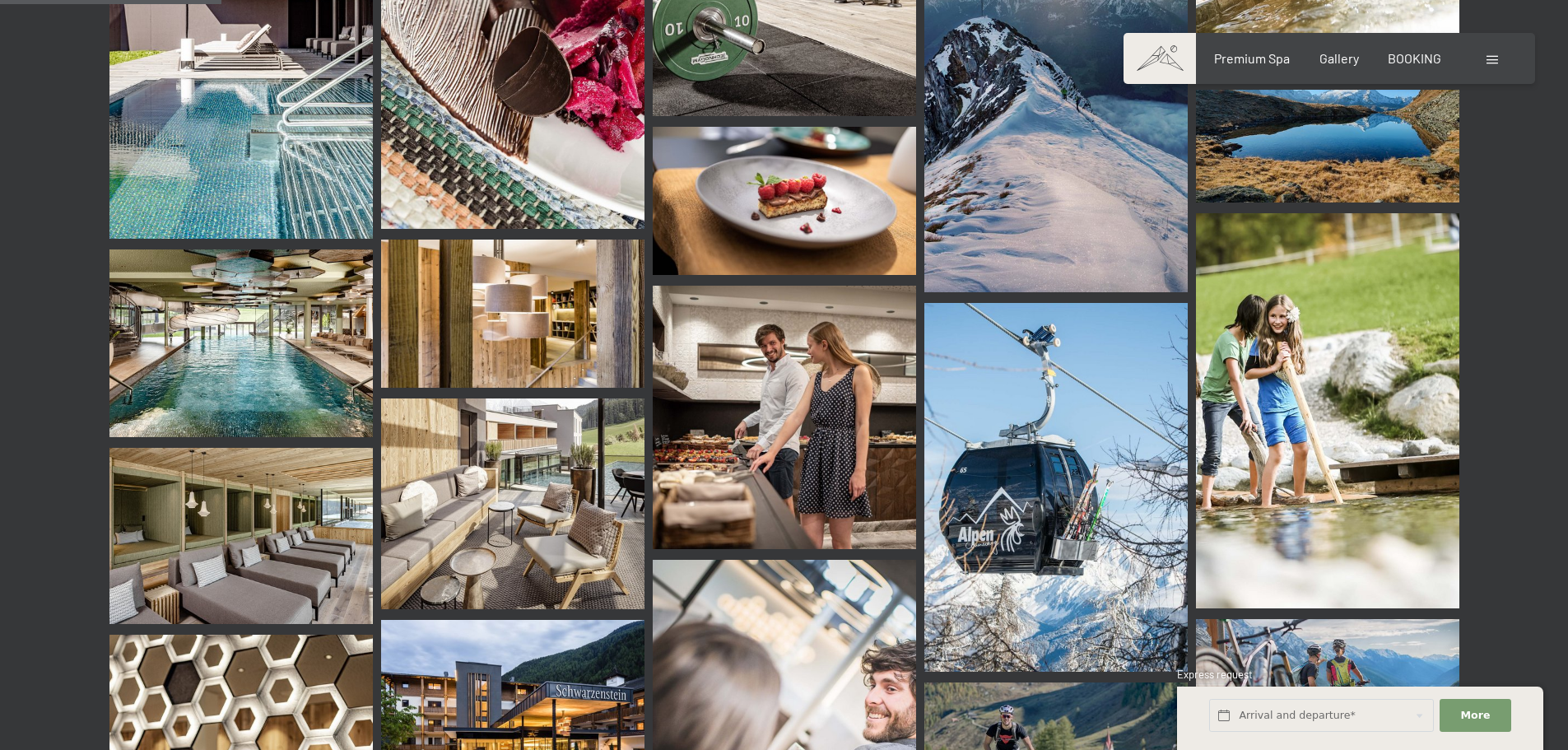
click at [215, 280] on img at bounding box center [241, 344] width 263 height 188
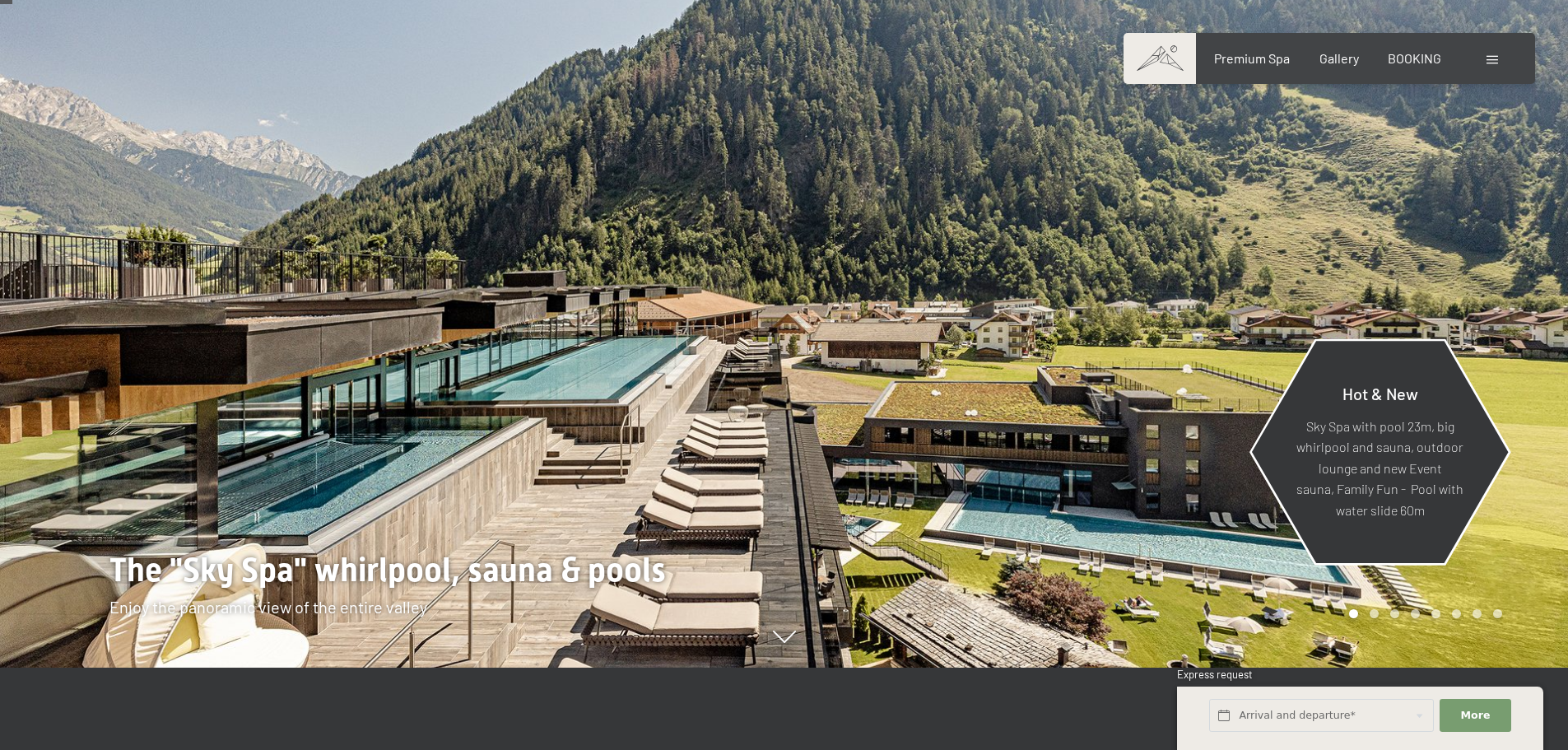
click at [1397, 504] on p "Sky Spa with pool 23m, big whirlpool and sauna, outdoor lounge and new Event sa…" at bounding box center [1379, 467] width 179 height 106
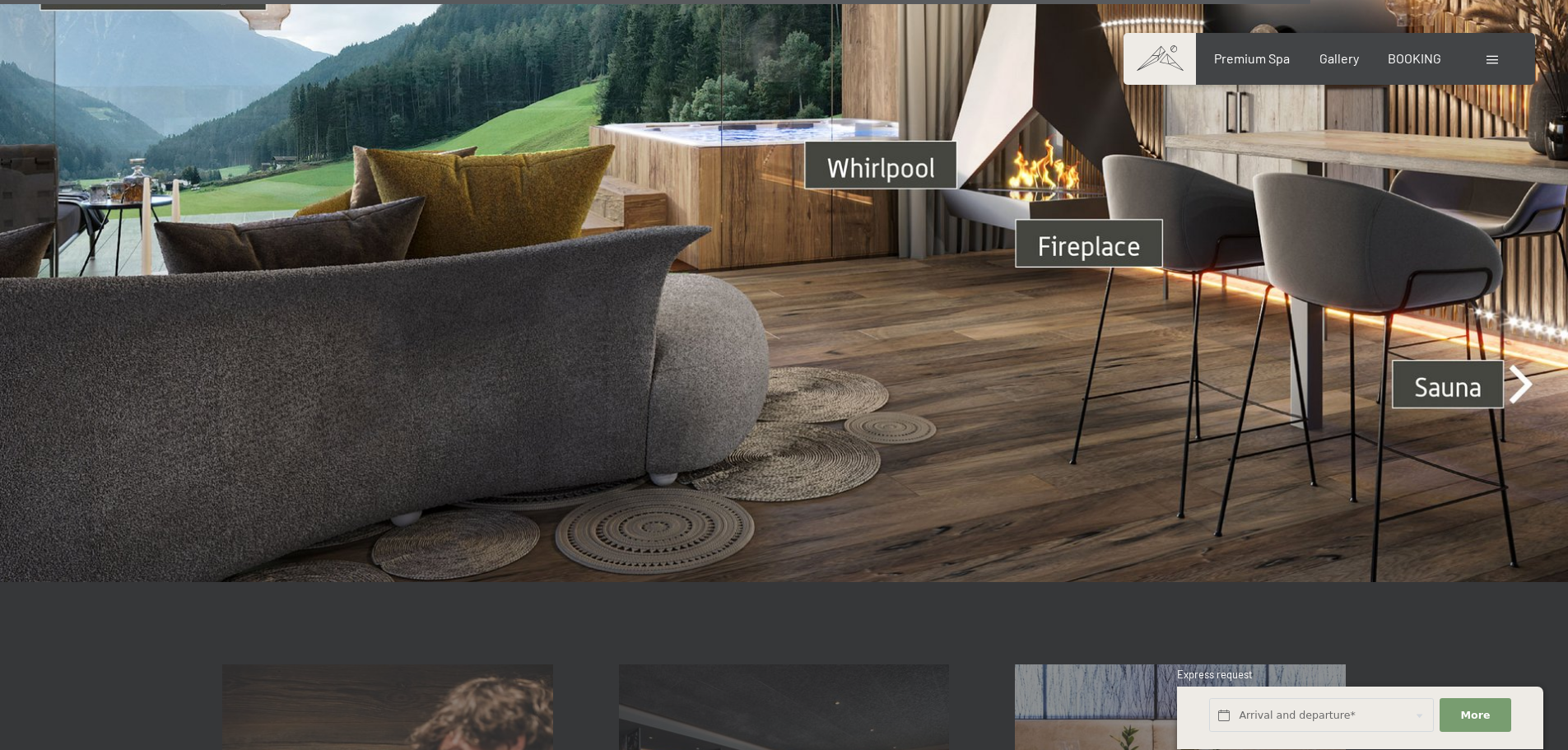
scroll to position [6173, 0]
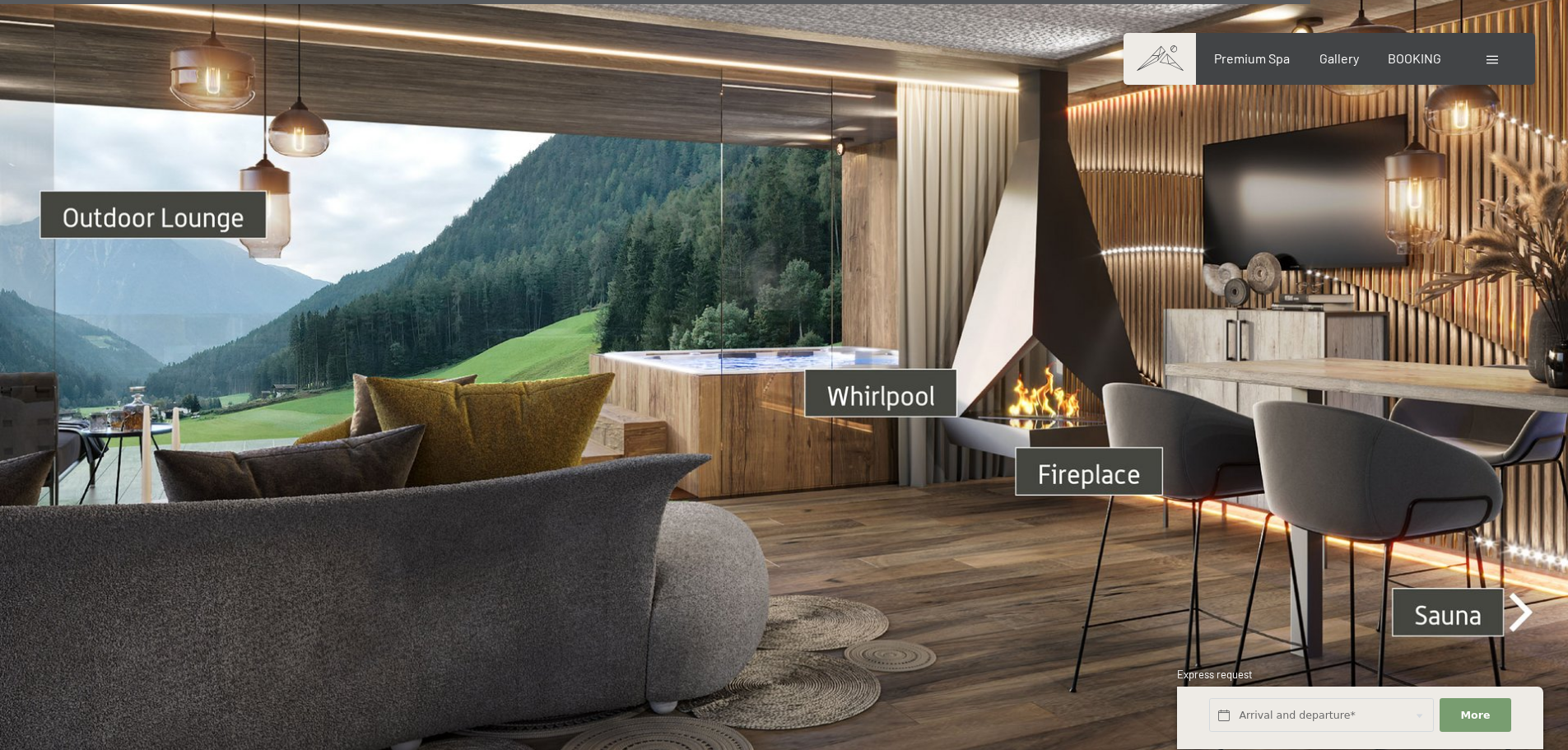
click at [123, 195] on img at bounding box center [784, 368] width 1568 height 882
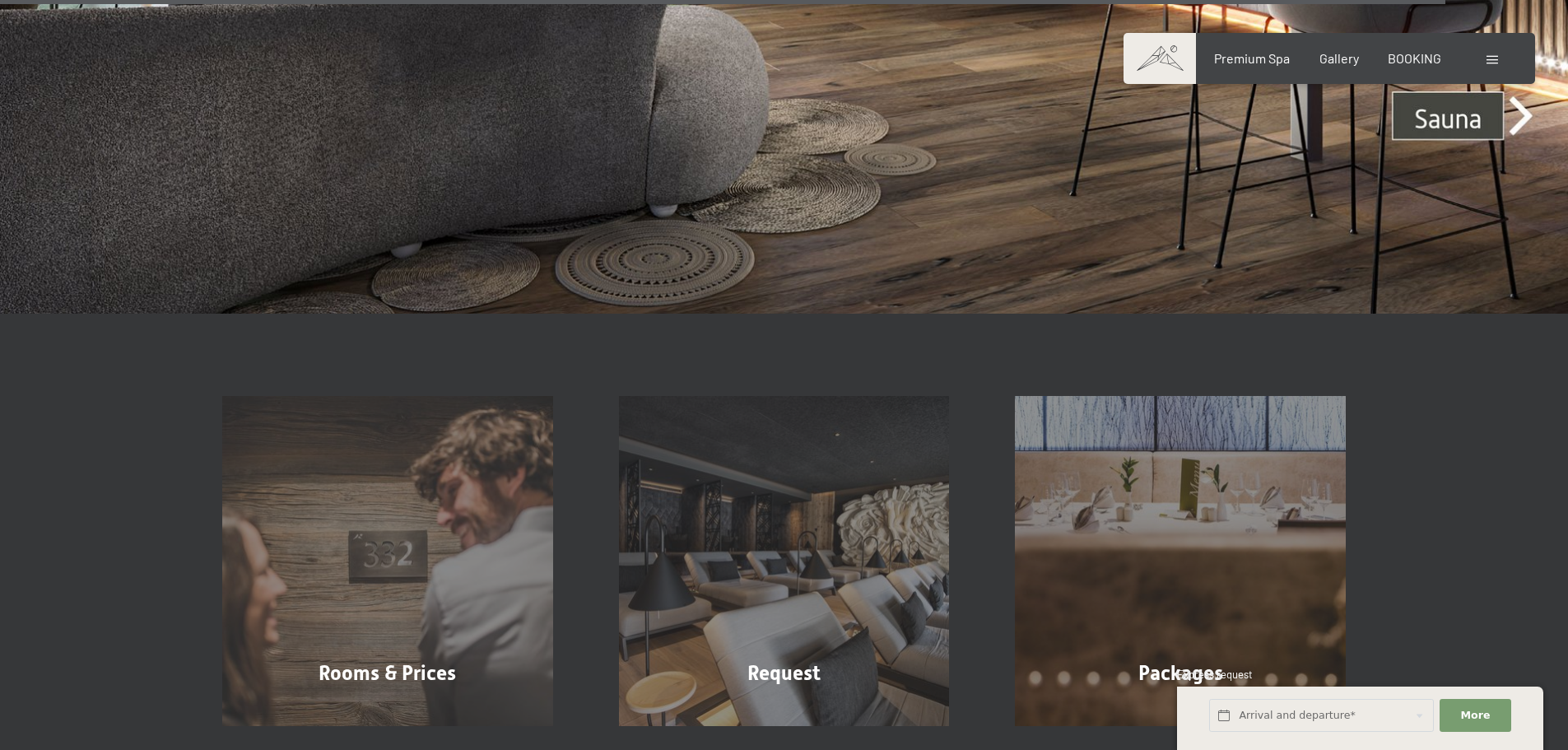
scroll to position [6235, 0]
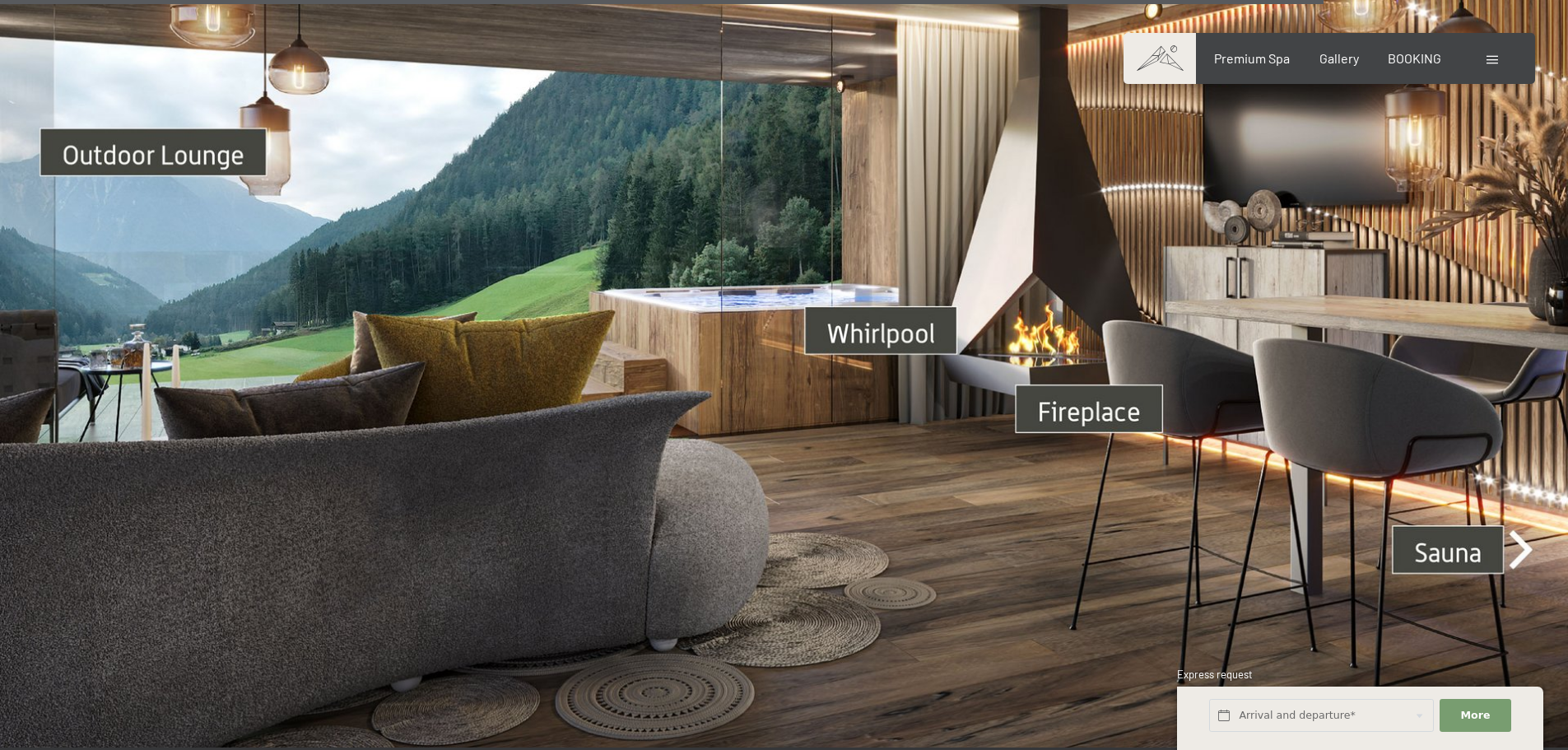
click at [1490, 57] on span at bounding box center [1492, 60] width 12 height 8
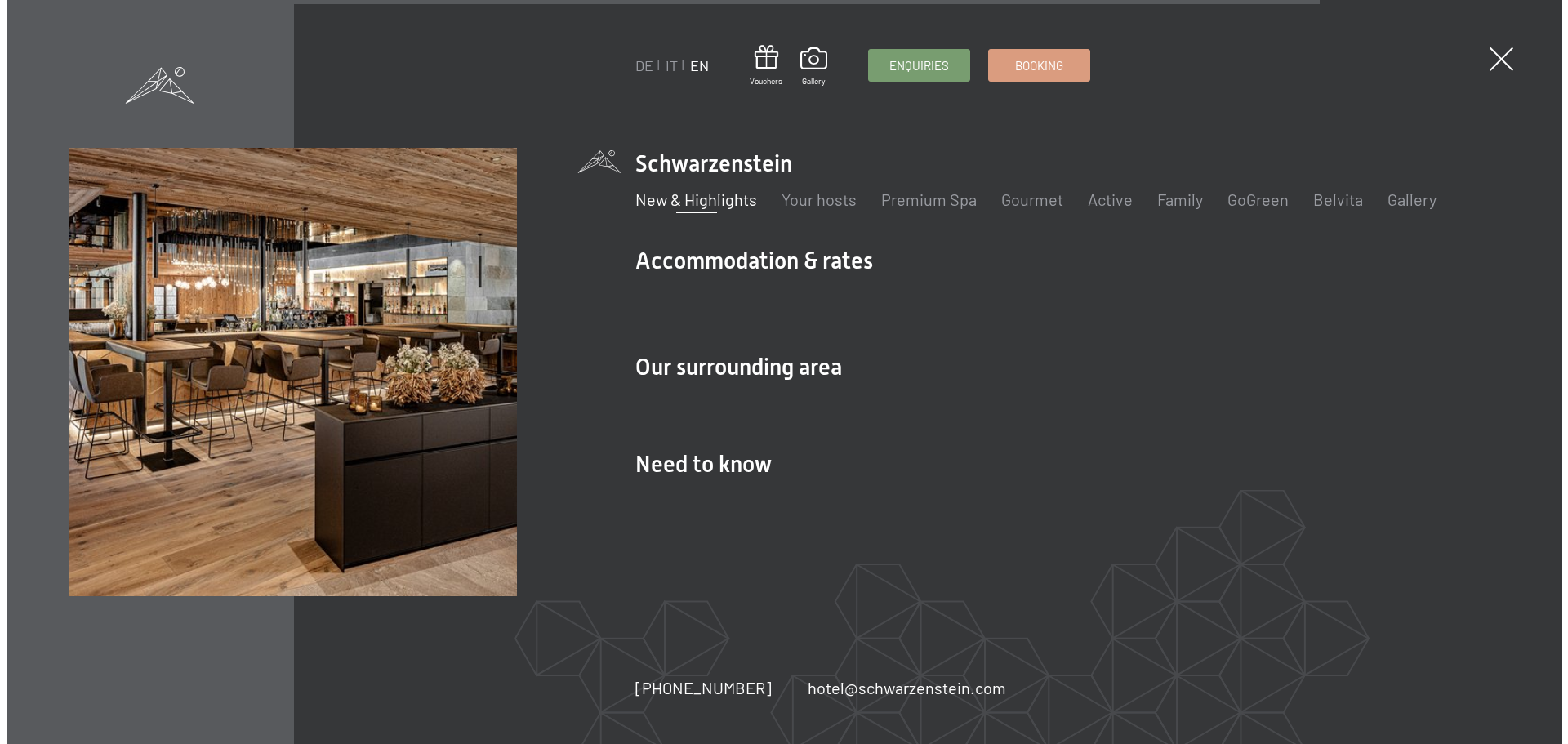
scroll to position [6214, 0]
